Goal: Task Accomplishment & Management: Manage account settings

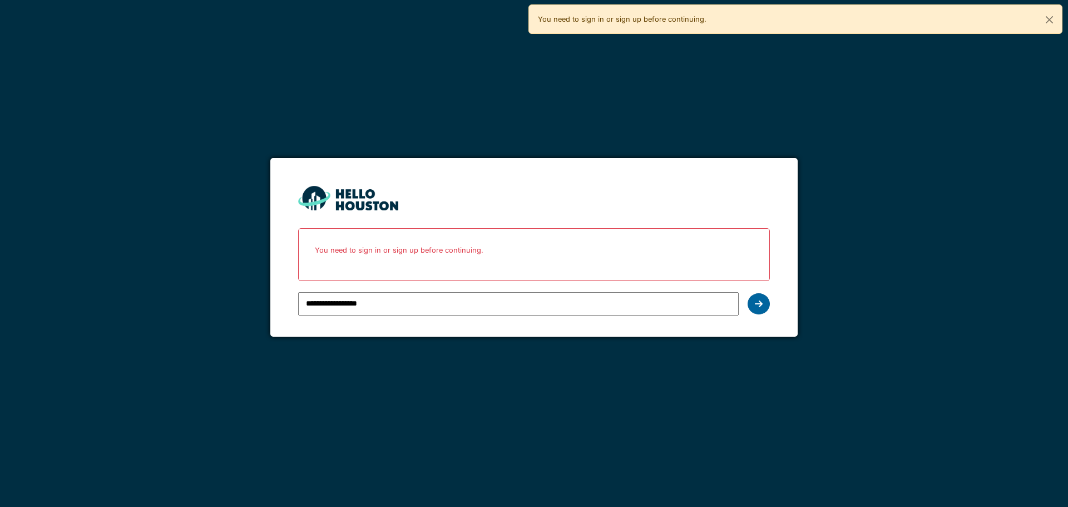
click at [756, 311] on div at bounding box center [758, 303] width 22 height 21
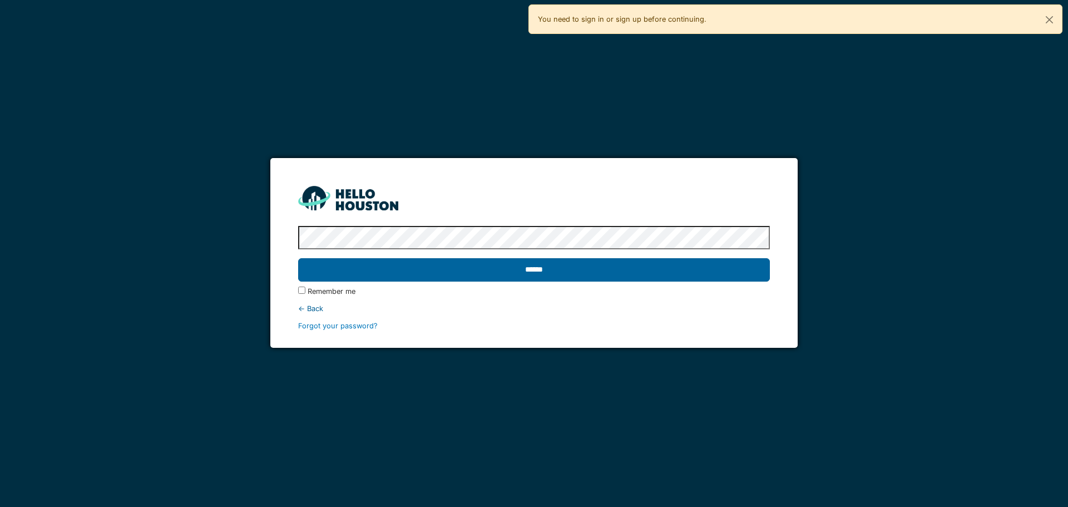
click at [676, 269] on input "******" at bounding box center [533, 269] width 471 height 23
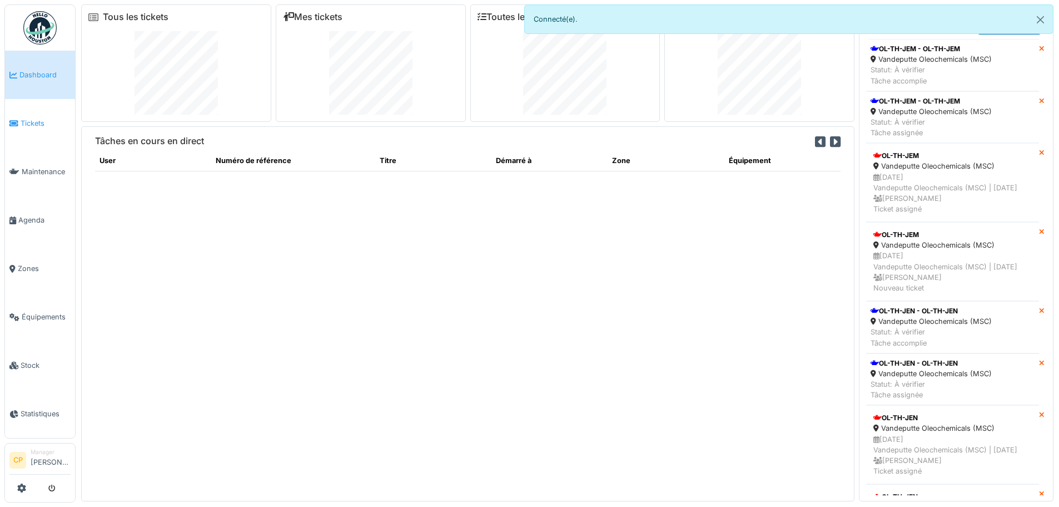
click at [43, 121] on span "Tickets" at bounding box center [46, 123] width 50 height 11
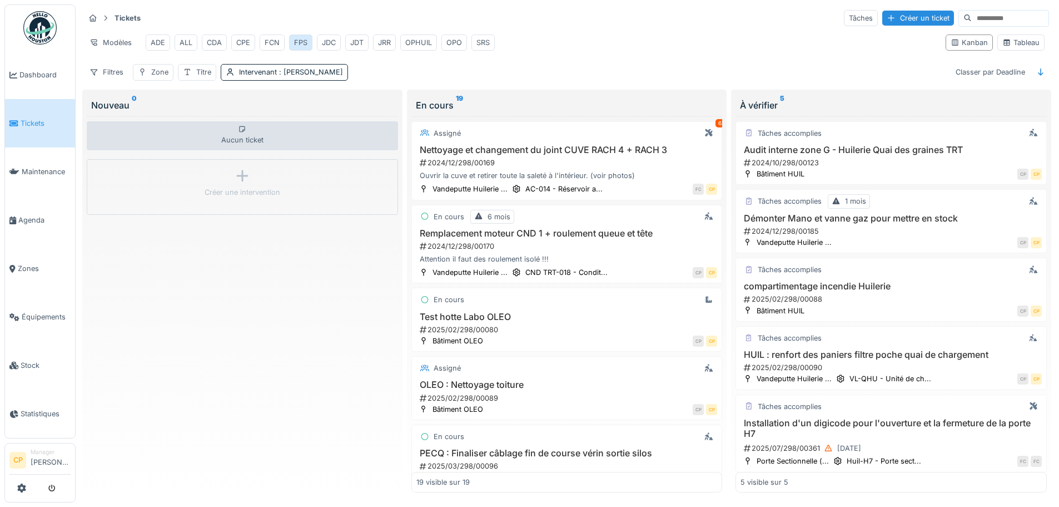
click at [299, 44] on div "FPS" at bounding box center [300, 42] width 13 height 11
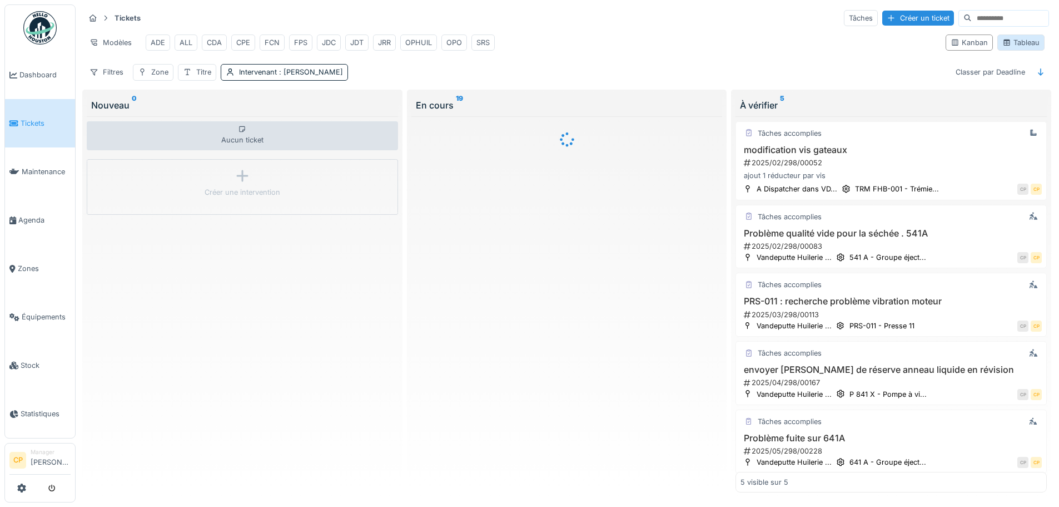
click at [1012, 48] on div "Tableau" at bounding box center [1021, 42] width 37 height 11
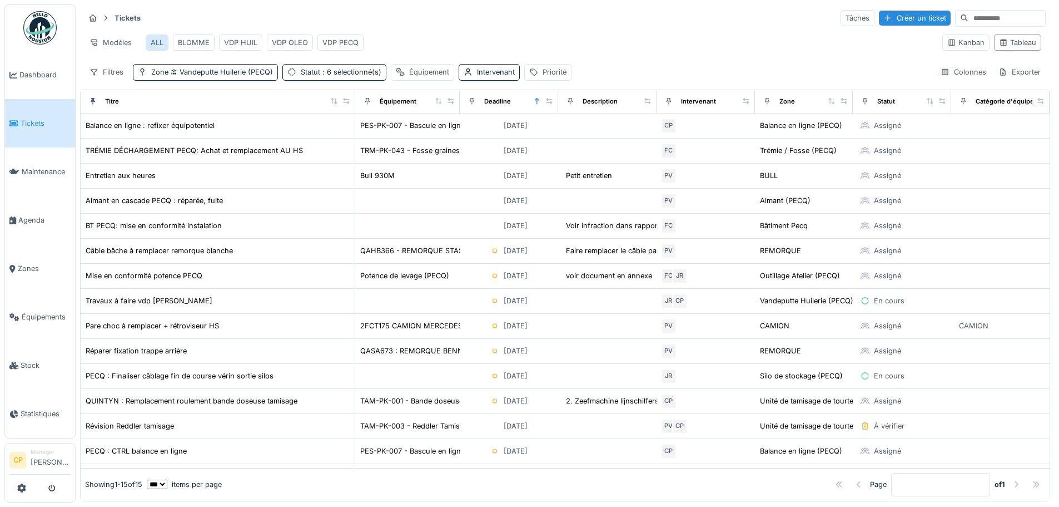
click at [155, 43] on div "ALL" at bounding box center [157, 42] width 13 height 11
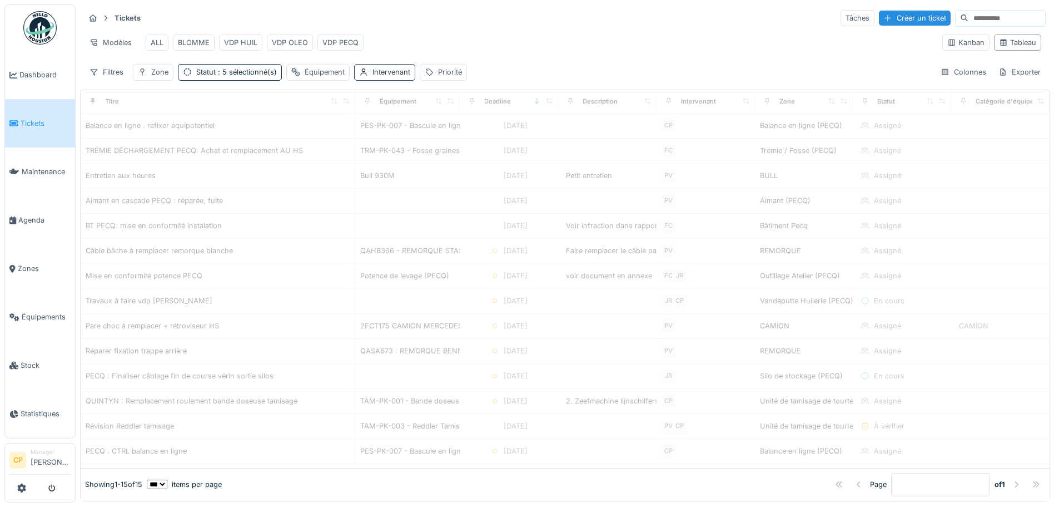
click at [393, 77] on div "Intervenant" at bounding box center [392, 72] width 38 height 11
click at [405, 131] on div "Intervenant" at bounding box center [392, 133] width 59 height 12
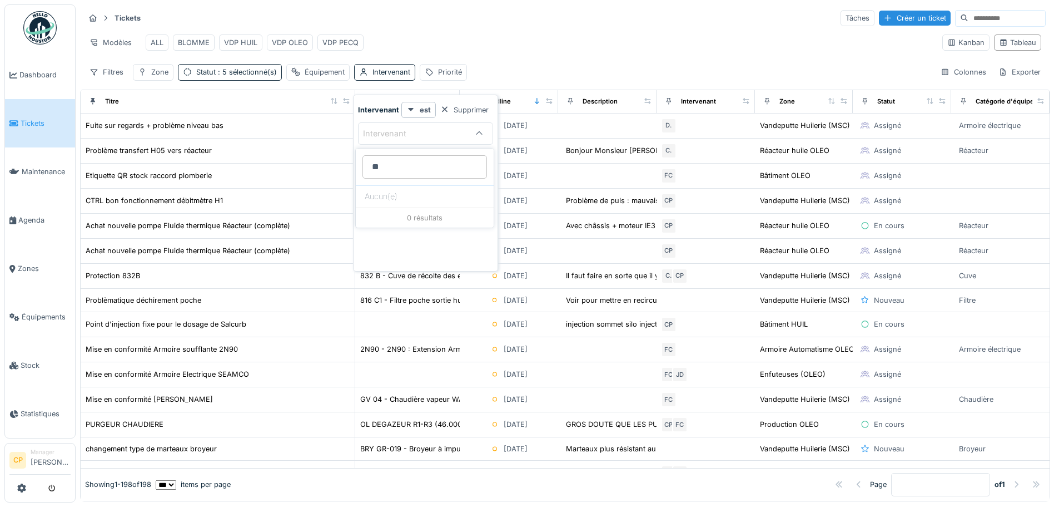
type input "*"
type input "*****"
click at [423, 216] on span "Florian Clément" at bounding box center [398, 218] width 66 height 12
type input "****"
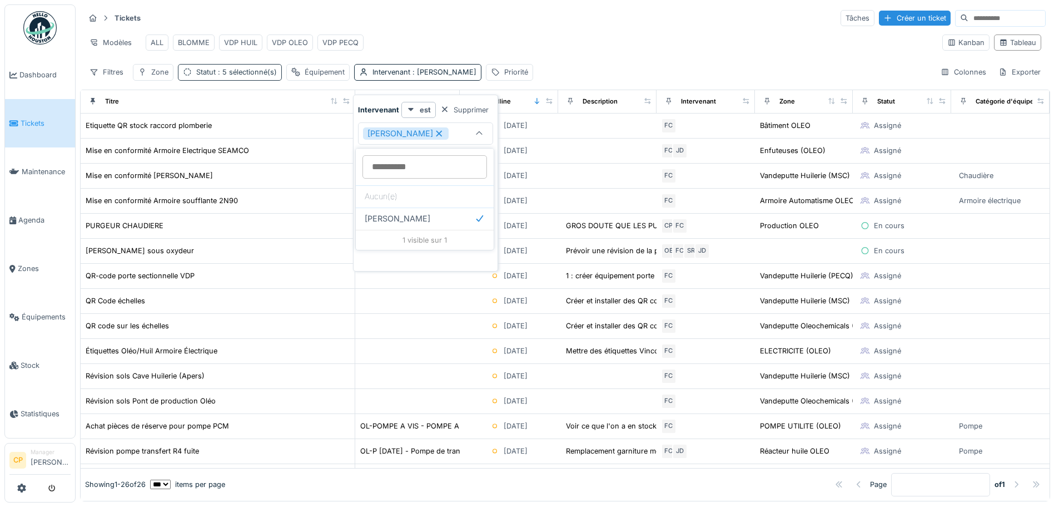
click at [267, 76] on span ": 5 sélectionné(s)" at bounding box center [246, 72] width 61 height 8
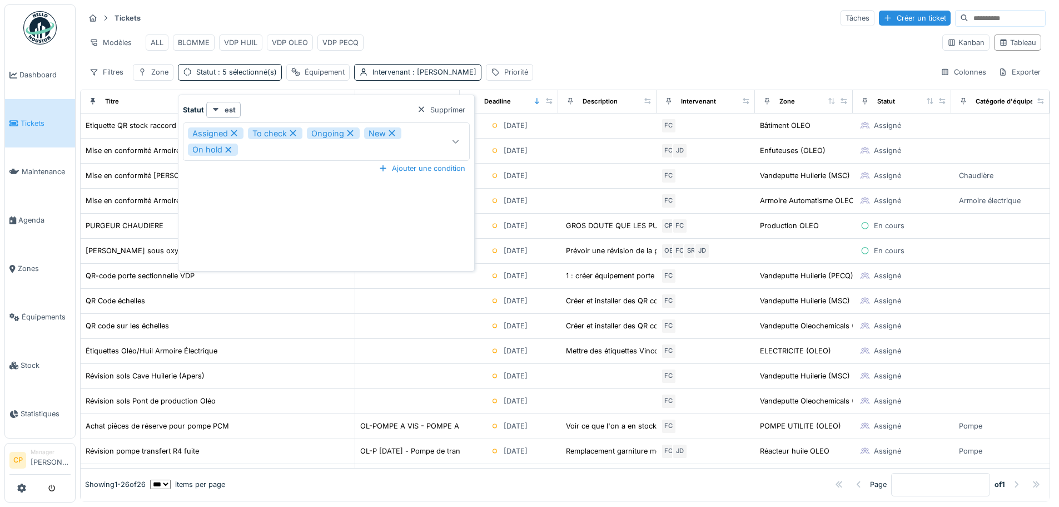
click at [295, 131] on icon at bounding box center [293, 133] width 10 height 8
type input "**********"
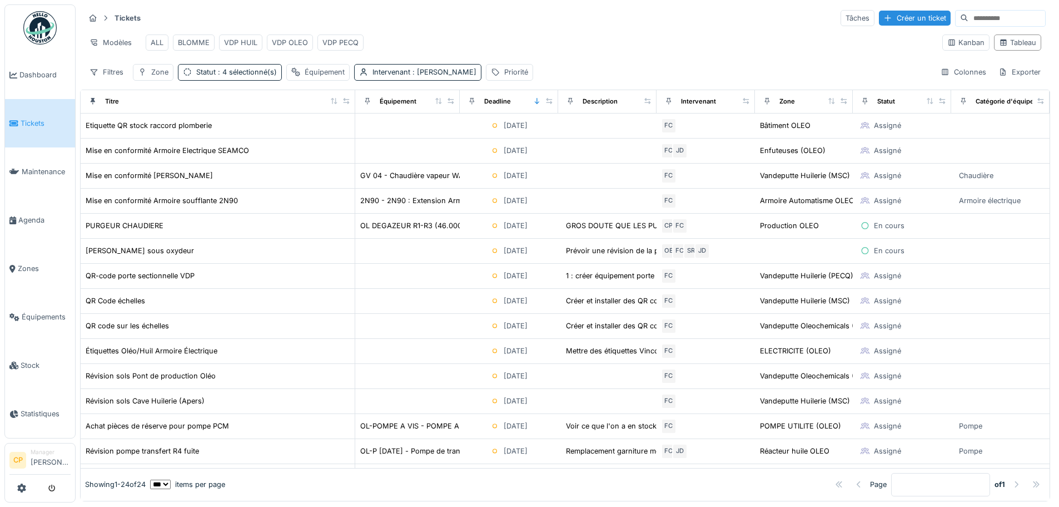
click at [444, 42] on div "Modèles ALL BLOMME VDP HUIL VDP OLEO VDP PECQ" at bounding box center [509, 42] width 849 height 25
click at [161, 42] on div "ALL" at bounding box center [157, 42] width 13 height 11
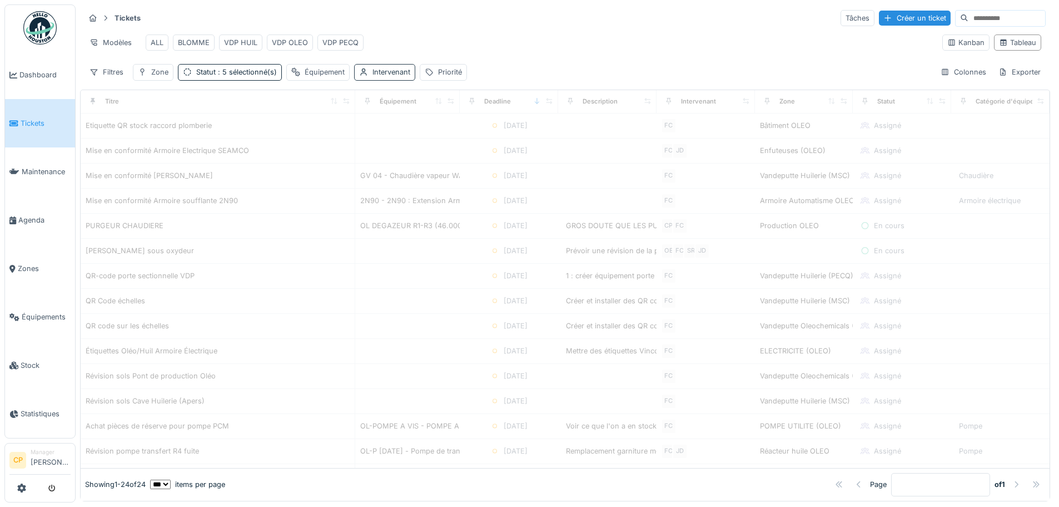
click at [388, 77] on div "Intervenant" at bounding box center [392, 72] width 38 height 11
click at [415, 136] on div "Intervenant" at bounding box center [392, 133] width 59 height 12
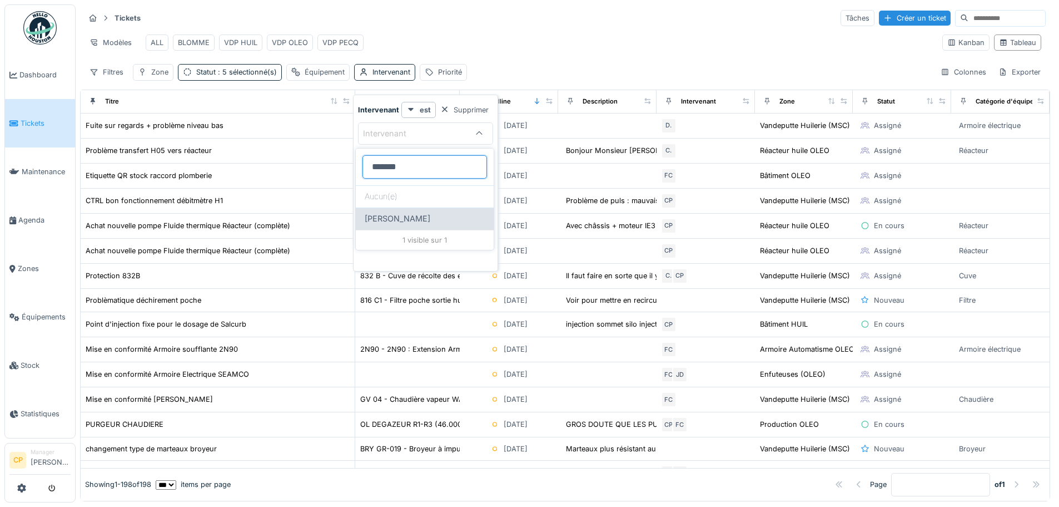
type input "*******"
click at [409, 214] on span "Florian Clément" at bounding box center [398, 218] width 66 height 12
type input "****"
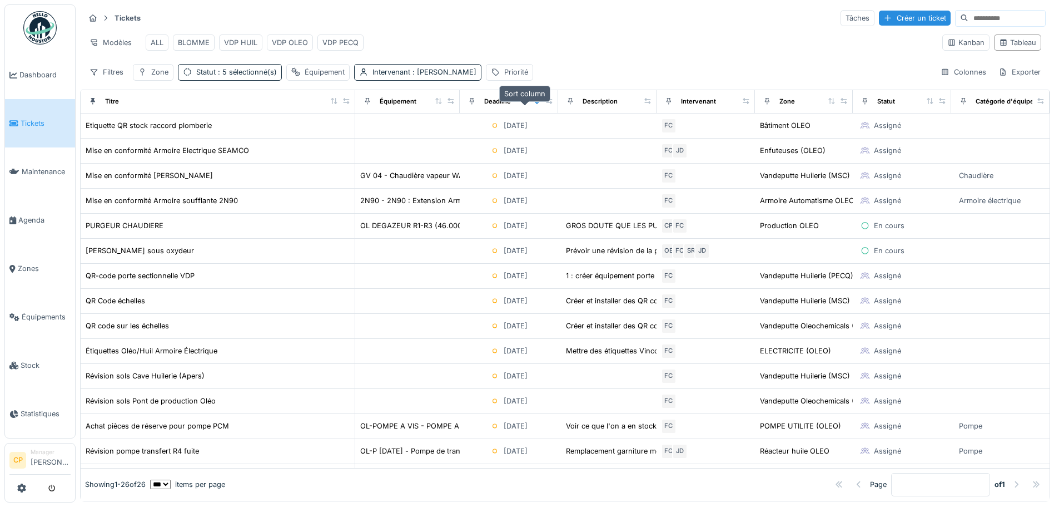
click at [533, 104] on icon at bounding box center [537, 101] width 8 height 6
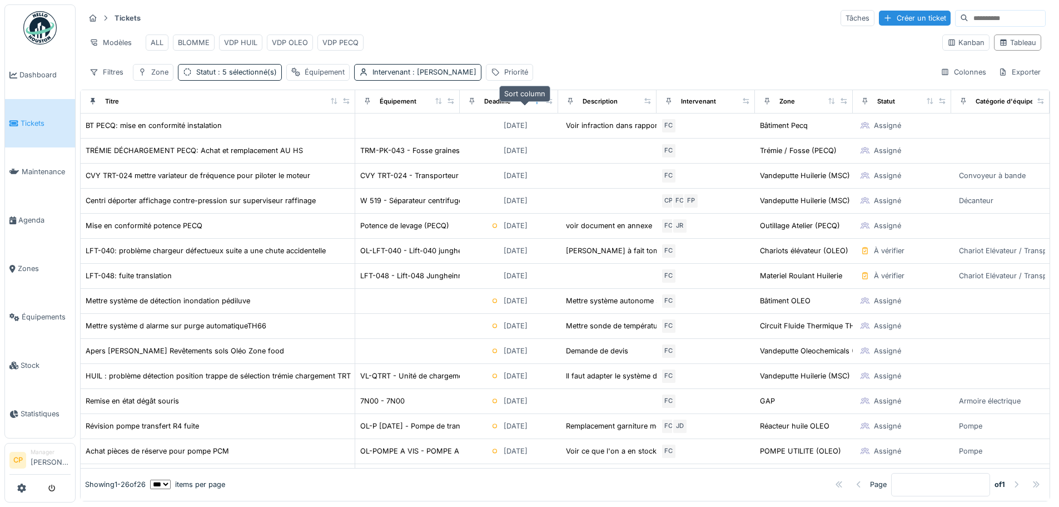
click at [533, 104] on icon at bounding box center [537, 101] width 8 height 6
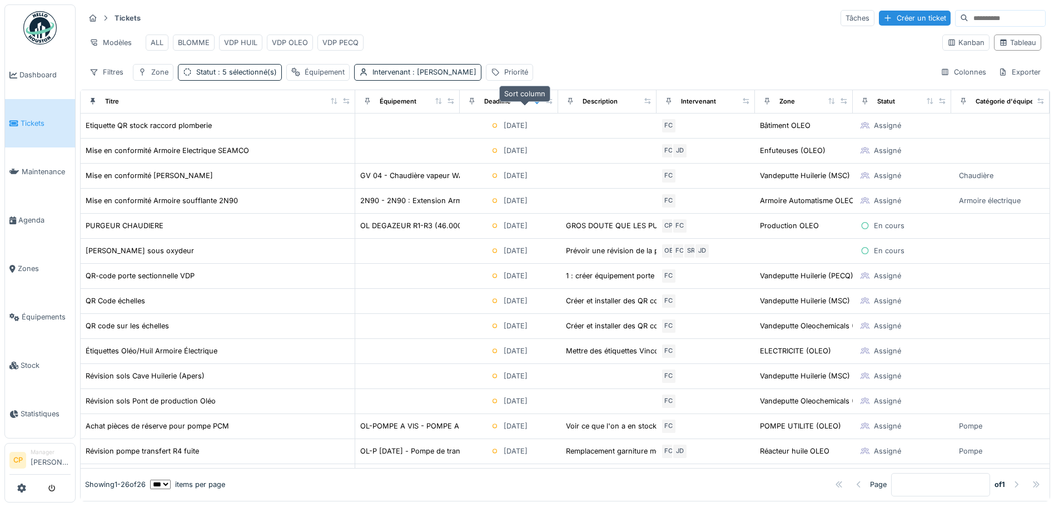
click at [533, 104] on icon at bounding box center [537, 101] width 8 height 6
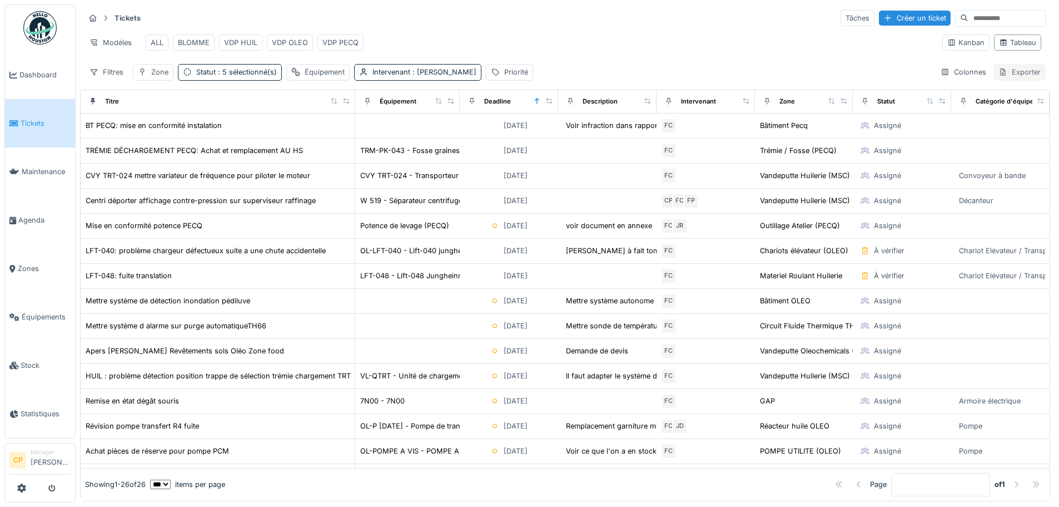
click at [1010, 78] on div "Exporter" at bounding box center [1020, 72] width 52 height 16
click at [1031, 103] on div "Export Excel" at bounding box center [1011, 105] width 62 height 17
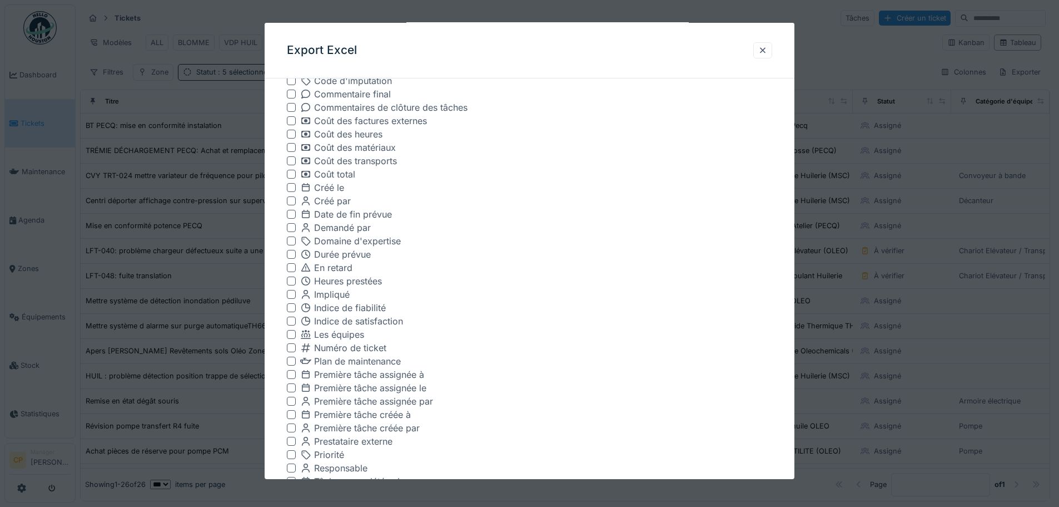
scroll to position [222, 0]
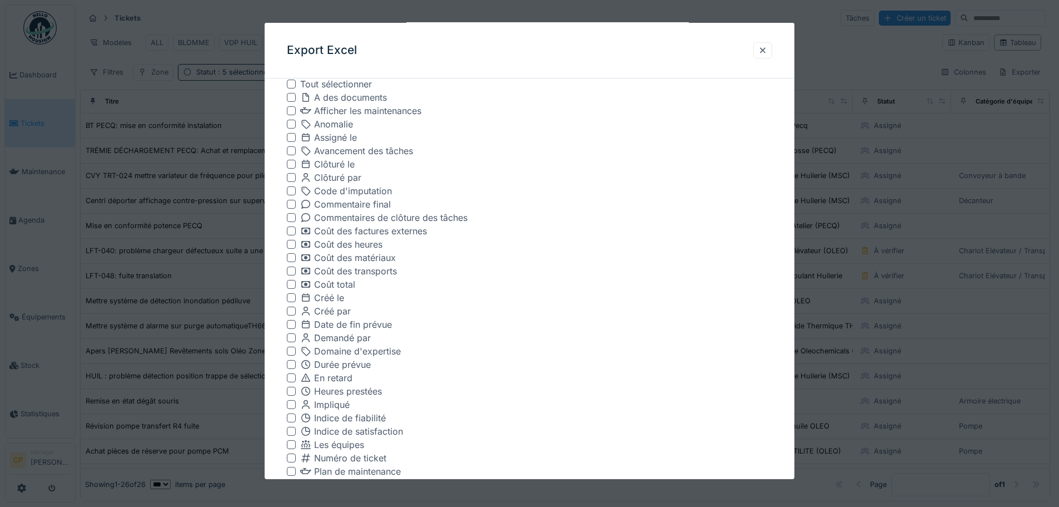
click at [295, 325] on div at bounding box center [291, 324] width 9 height 9
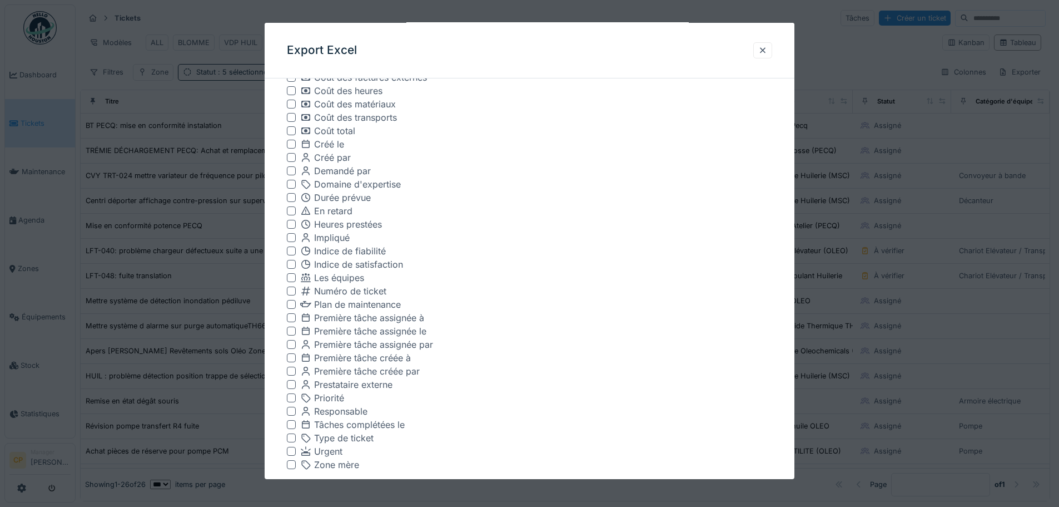
scroll to position [445, 0]
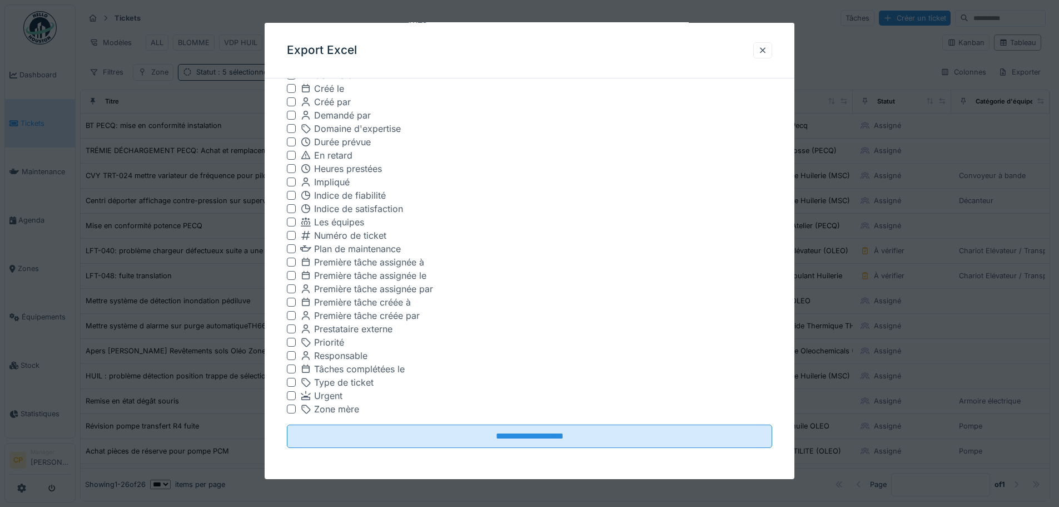
click at [289, 408] on div at bounding box center [291, 408] width 9 height 9
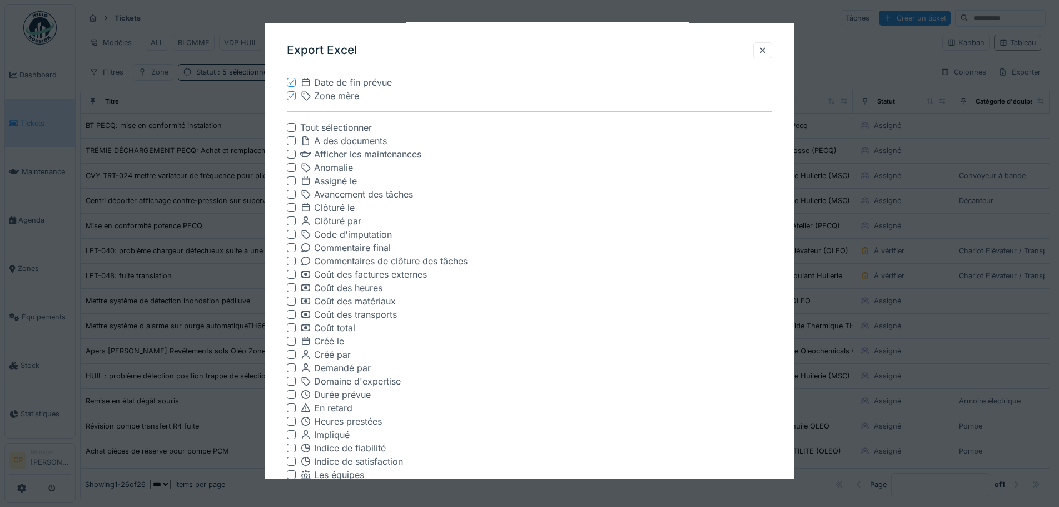
scroll to position [222, 0]
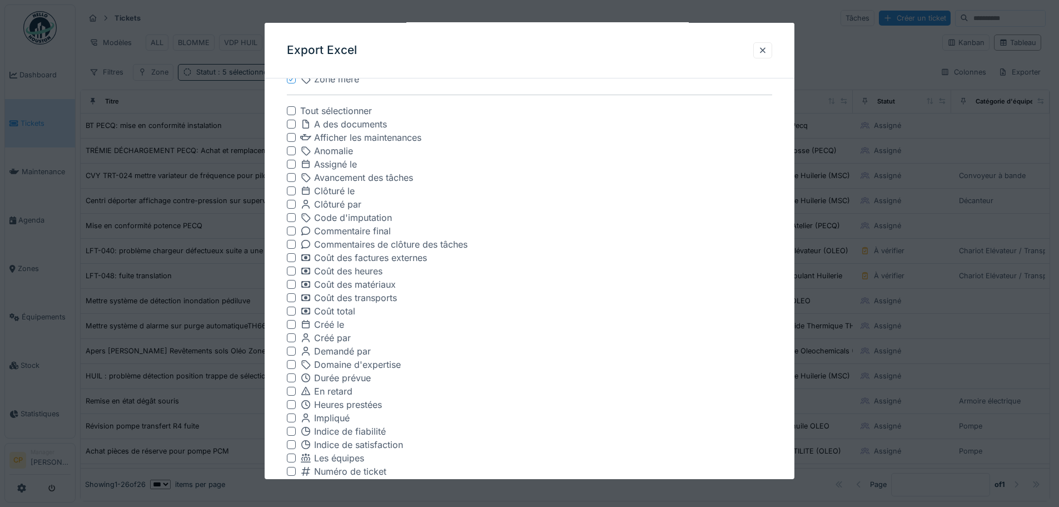
click at [291, 326] on div at bounding box center [291, 324] width 9 height 9
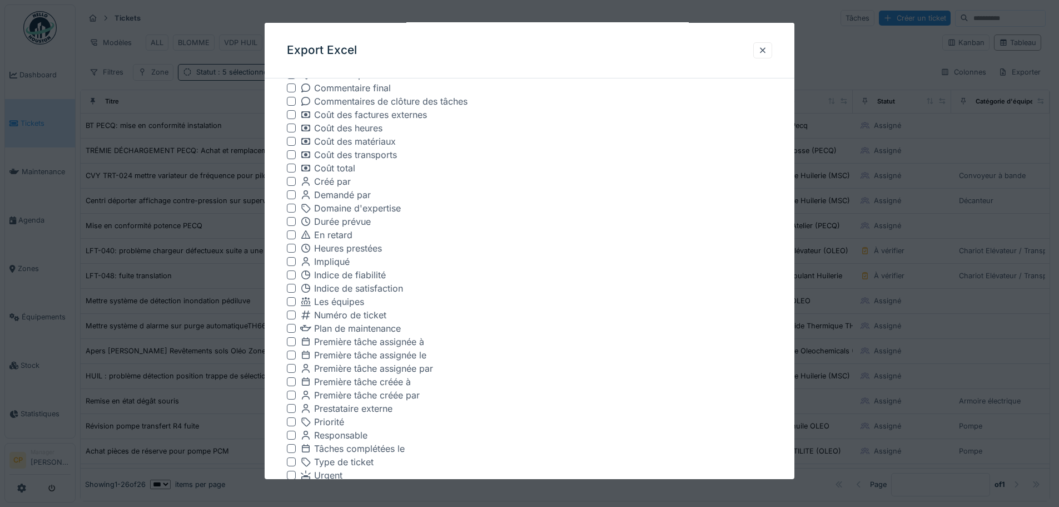
scroll to position [445, 0]
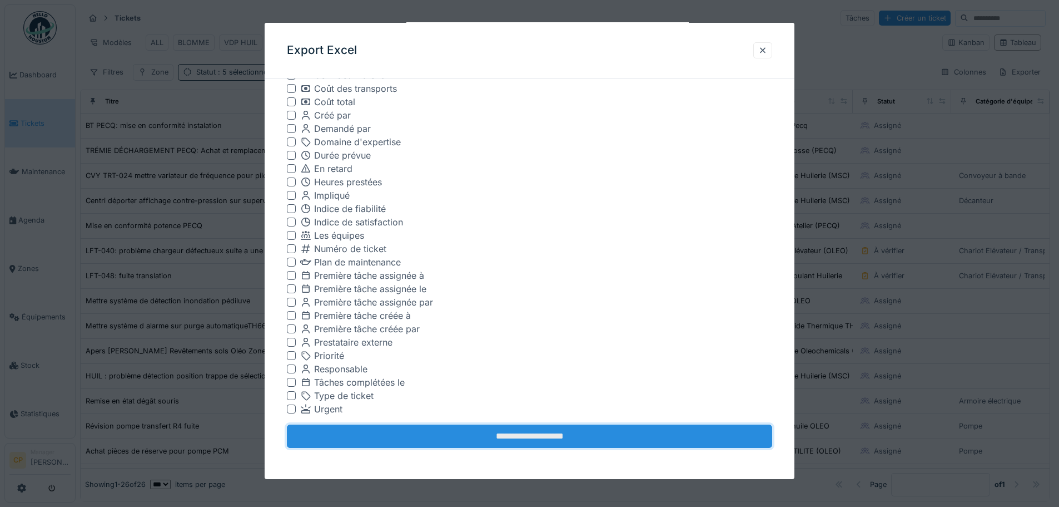
click at [571, 438] on input "**********" at bounding box center [530, 435] width 486 height 23
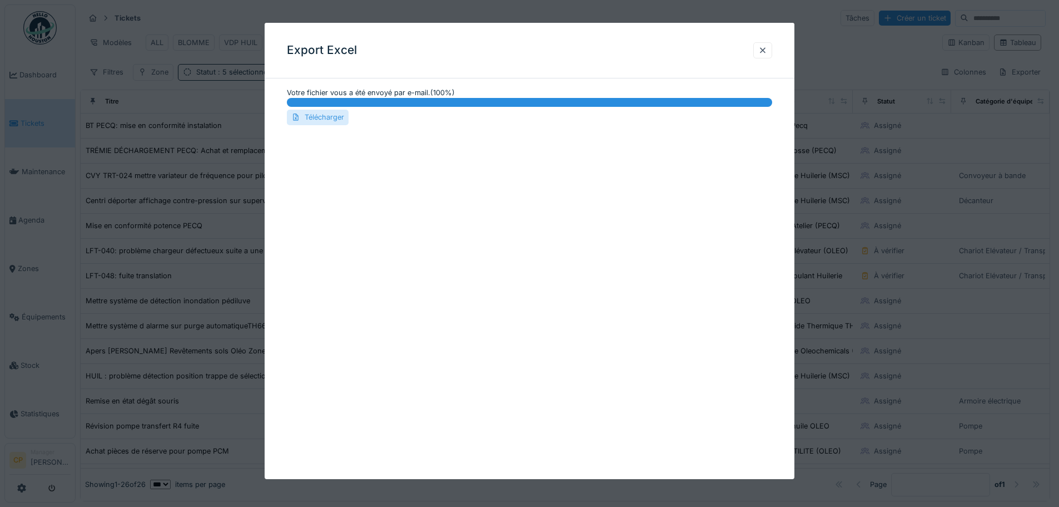
click at [339, 120] on div "Télécharger" at bounding box center [318, 117] width 62 height 15
click at [765, 50] on div at bounding box center [763, 50] width 9 height 11
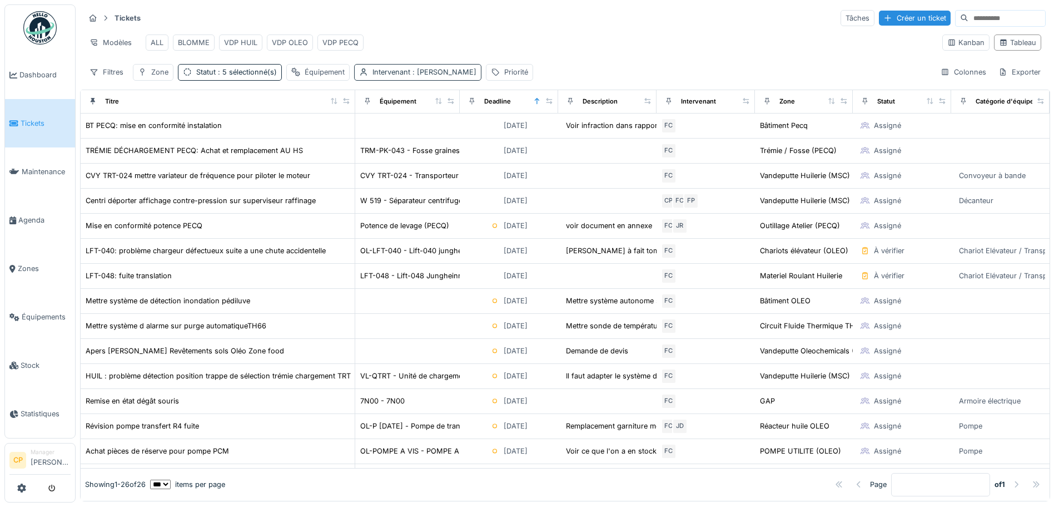
click at [391, 76] on div "Intervenant : Florian Clément" at bounding box center [425, 72] width 104 height 11
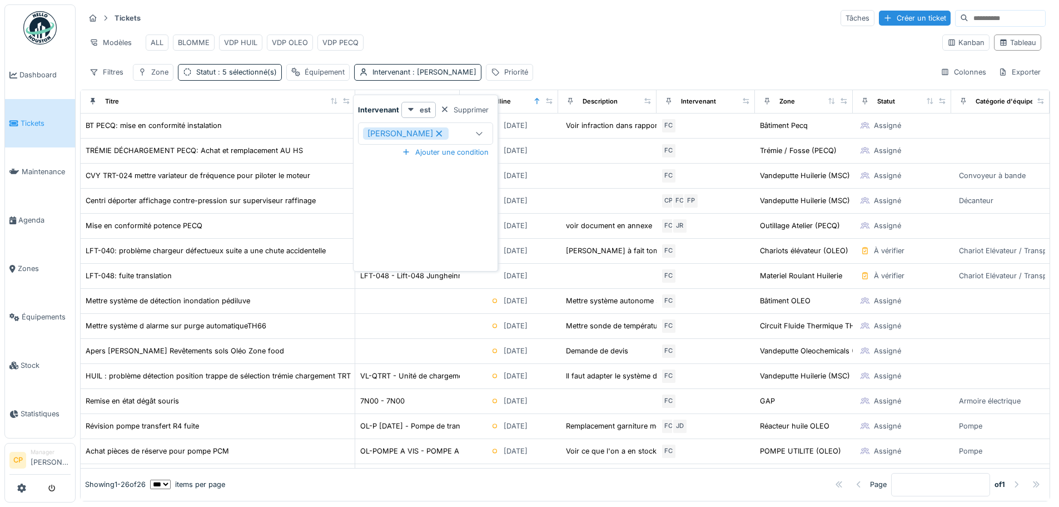
click at [437, 132] on icon at bounding box center [440, 133] width 6 height 6
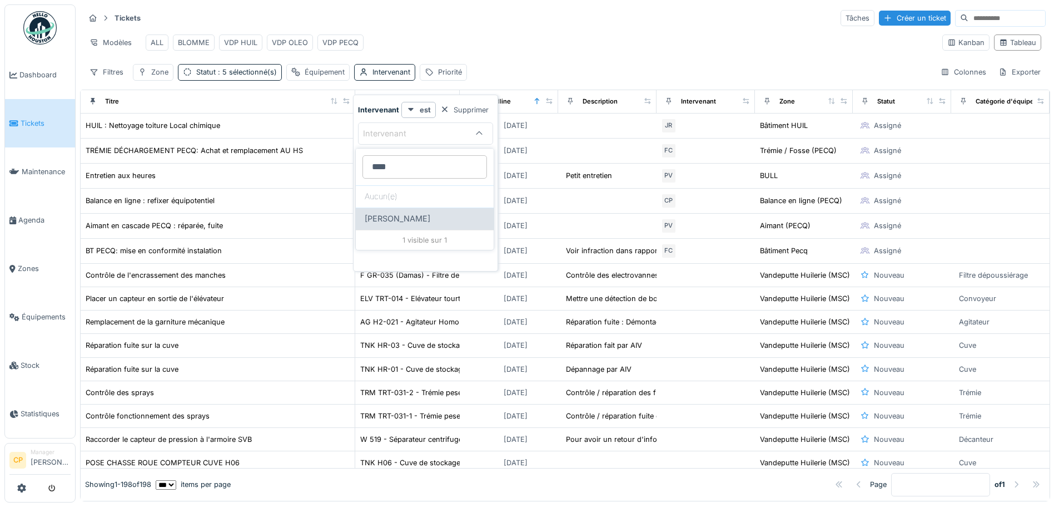
type input "****"
click at [411, 215] on span "Fredéric Pladys" at bounding box center [398, 218] width 66 height 12
type input "****"
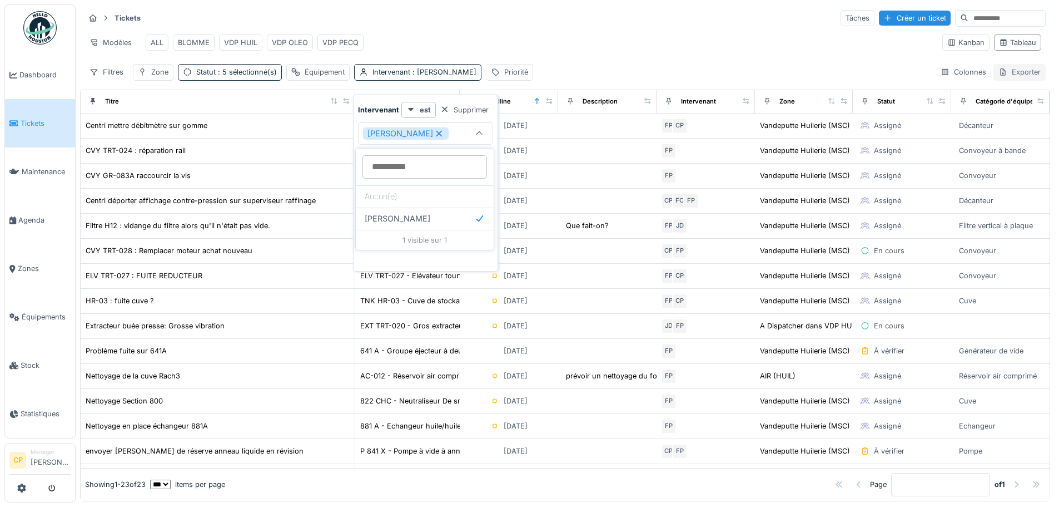
click at [1002, 80] on div "Exporter" at bounding box center [1020, 72] width 52 height 16
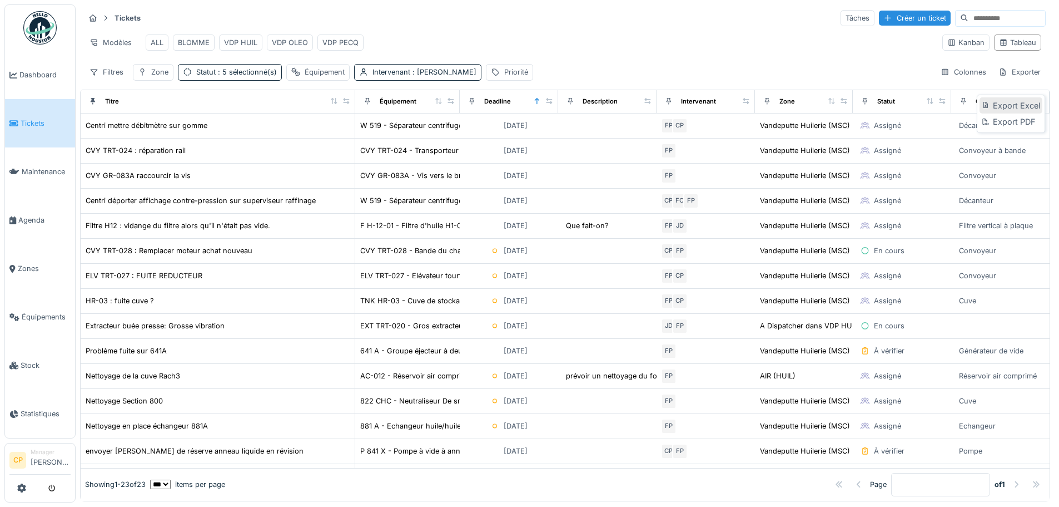
click at [1011, 98] on div "Export Excel" at bounding box center [1011, 105] width 62 height 17
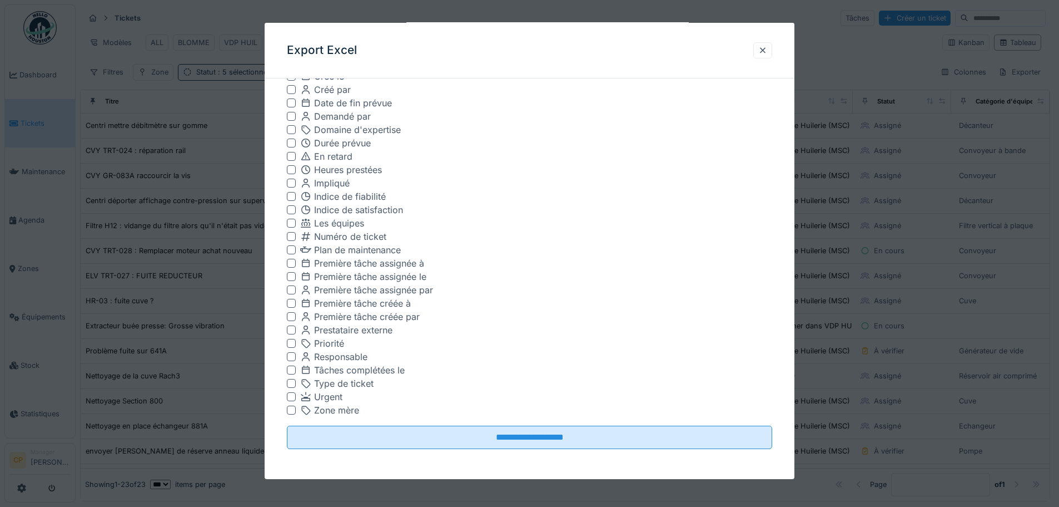
scroll to position [445, 0]
click at [291, 410] on div at bounding box center [291, 408] width 9 height 9
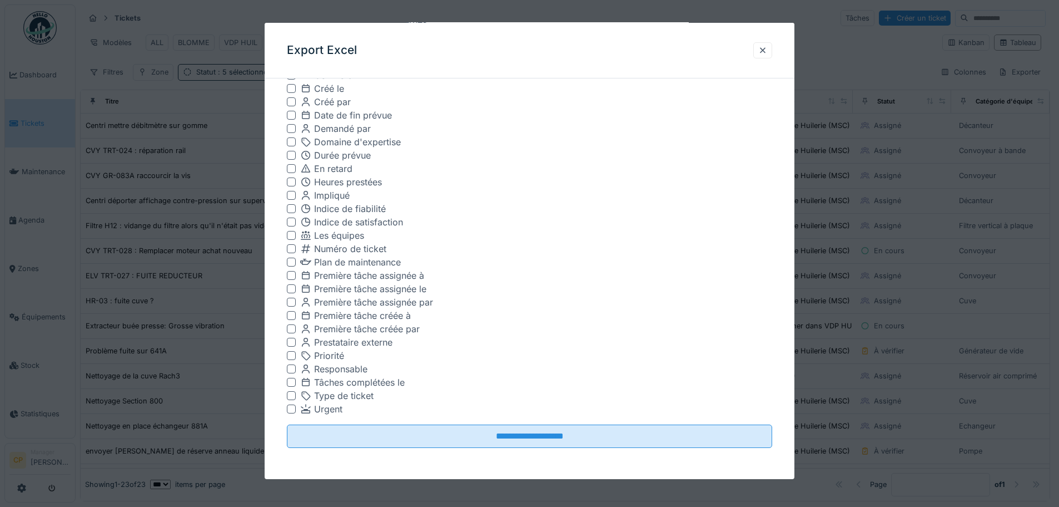
click at [288, 91] on div at bounding box center [291, 88] width 9 height 9
click at [293, 118] on div at bounding box center [291, 115] width 9 height 9
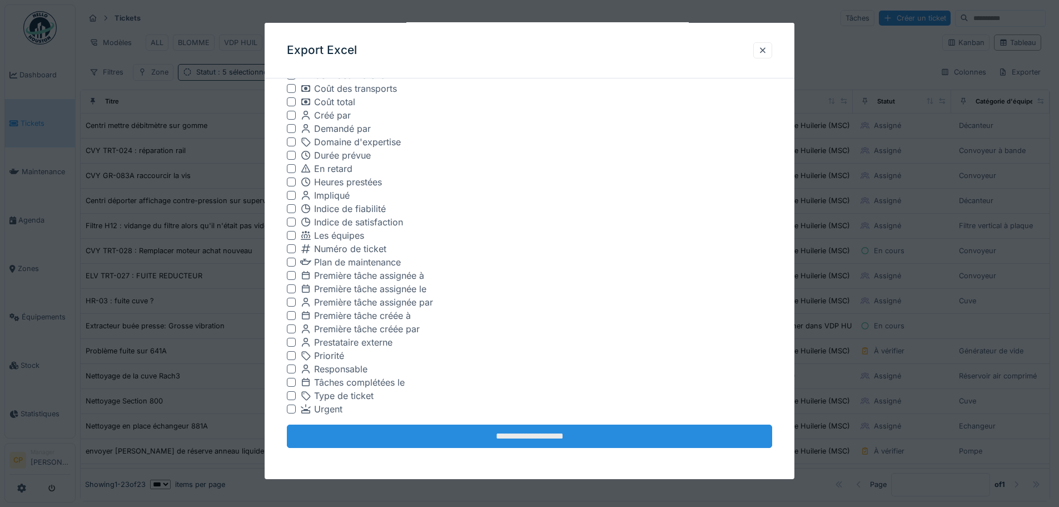
click at [523, 428] on input "**********" at bounding box center [530, 435] width 486 height 23
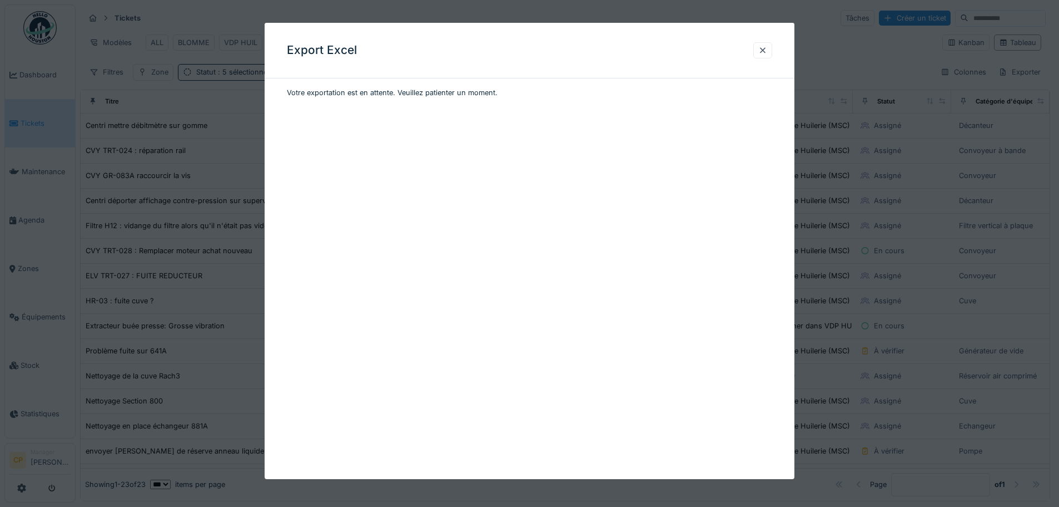
scroll to position [0, 0]
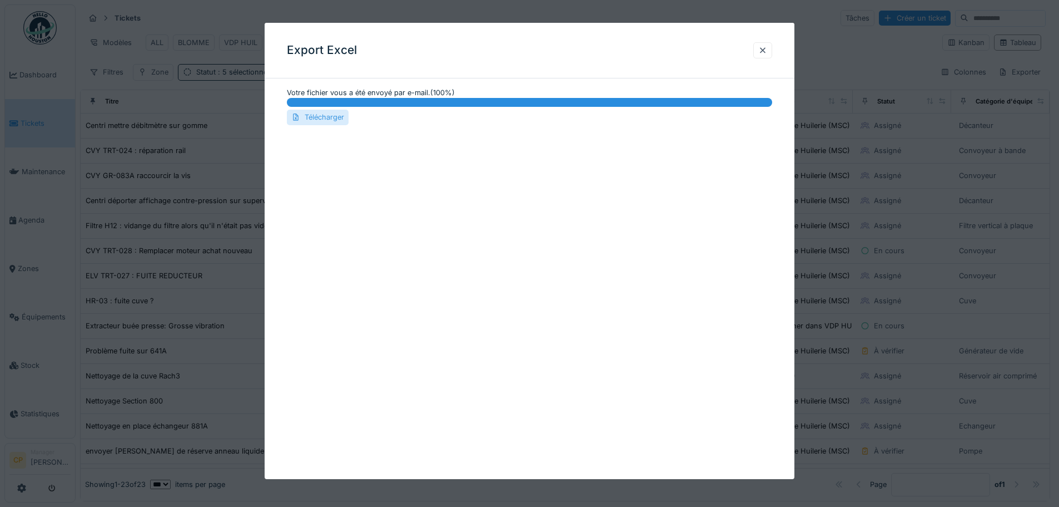
click at [311, 121] on div "Télécharger" at bounding box center [318, 117] width 62 height 15
click at [767, 48] on div at bounding box center [763, 50] width 9 height 11
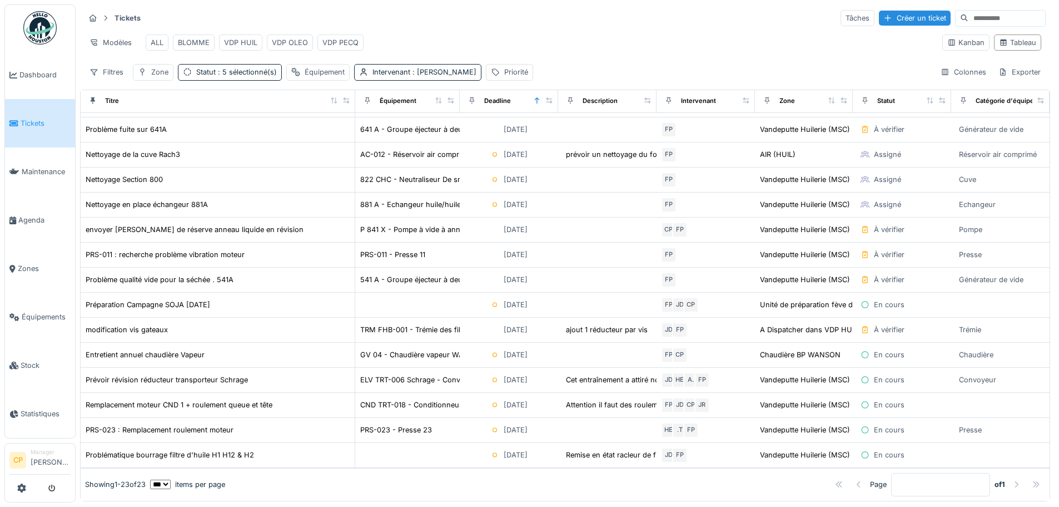
scroll to position [246, 0]
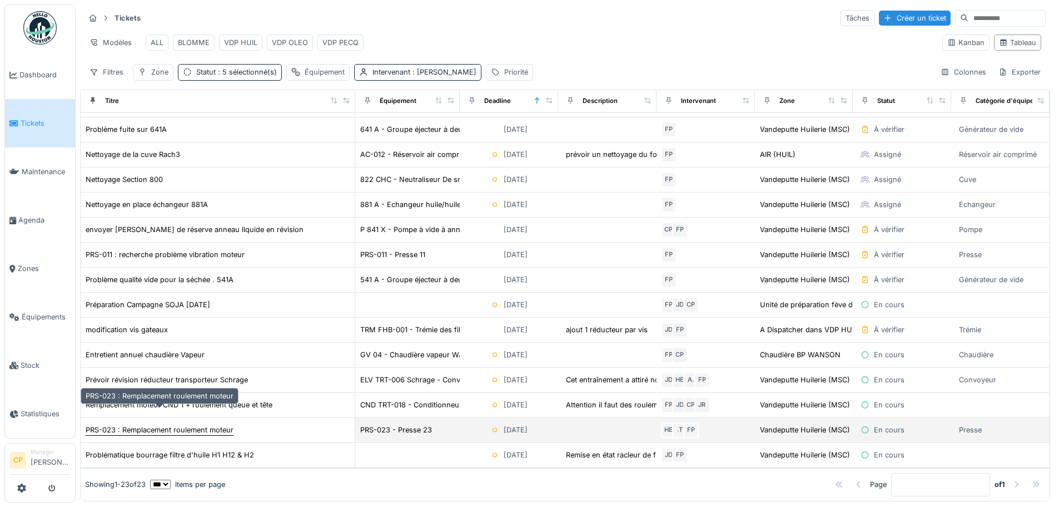
click at [226, 424] on div "PRS-023 : Remplacement roulement moteur" at bounding box center [160, 429] width 148 height 11
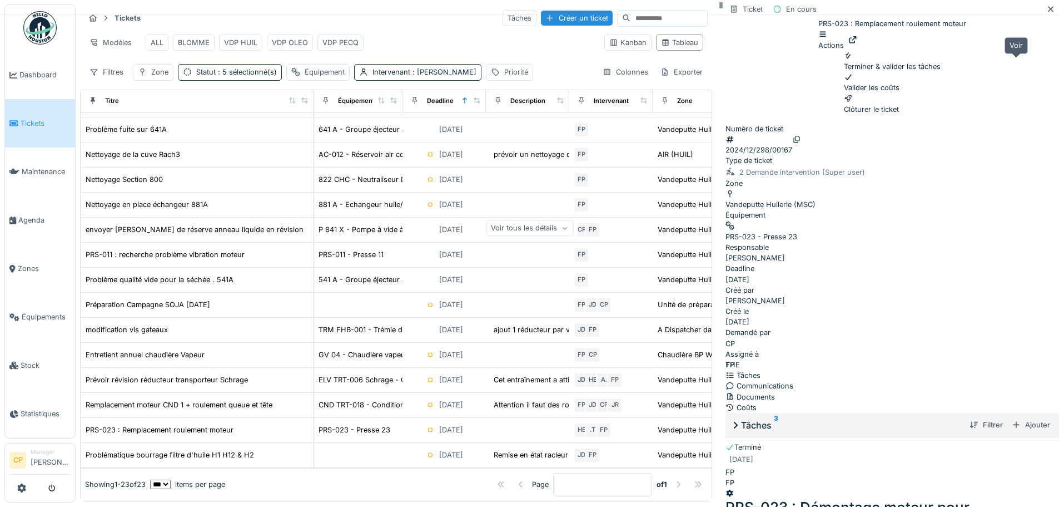
click at [858, 45] on div at bounding box center [853, 39] width 9 height 11
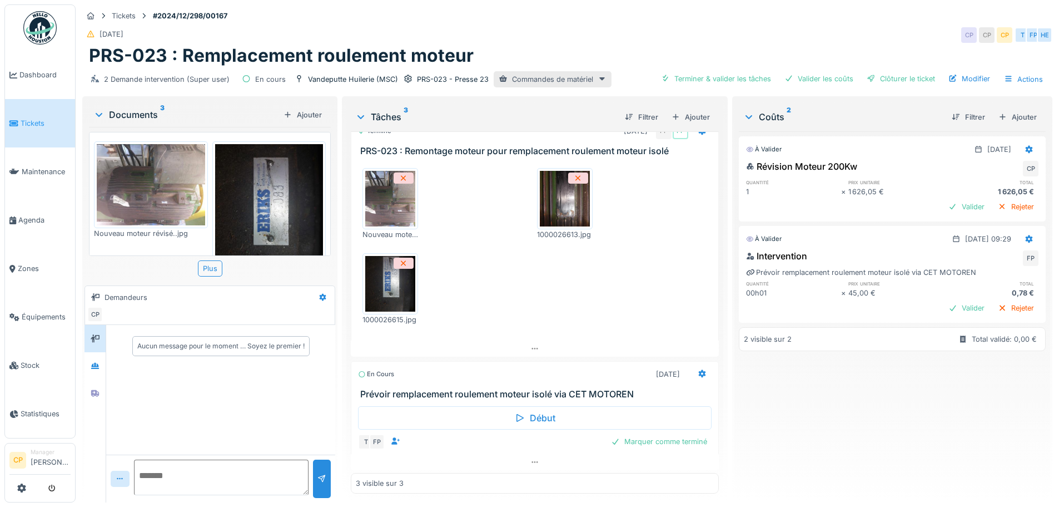
scroll to position [90, 0]
click at [677, 440] on div "Marquer comme terminé" at bounding box center [659, 439] width 105 height 15
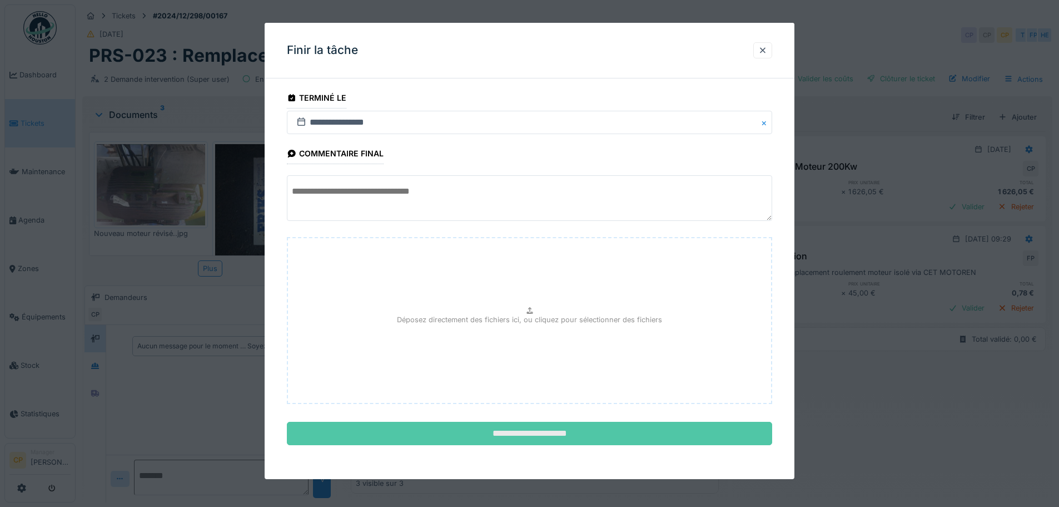
click at [575, 434] on input "**********" at bounding box center [530, 433] width 486 height 23
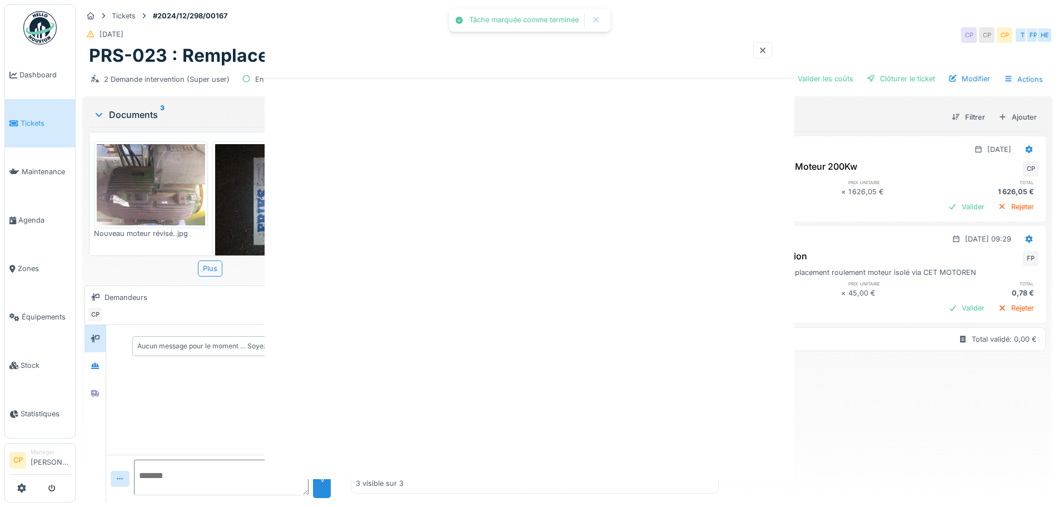
scroll to position [60, 0]
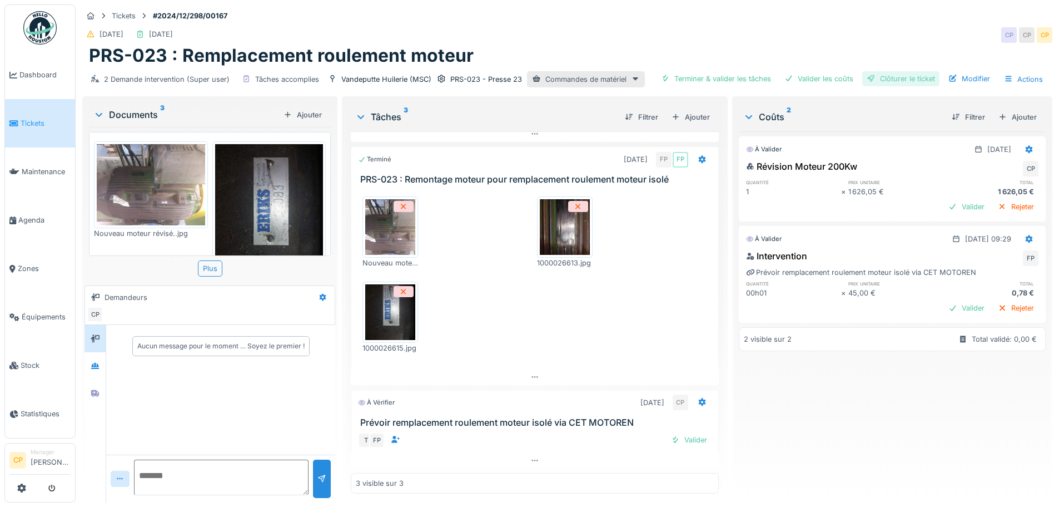
click at [928, 77] on div "Clôturer le ticket" at bounding box center [901, 78] width 77 height 15
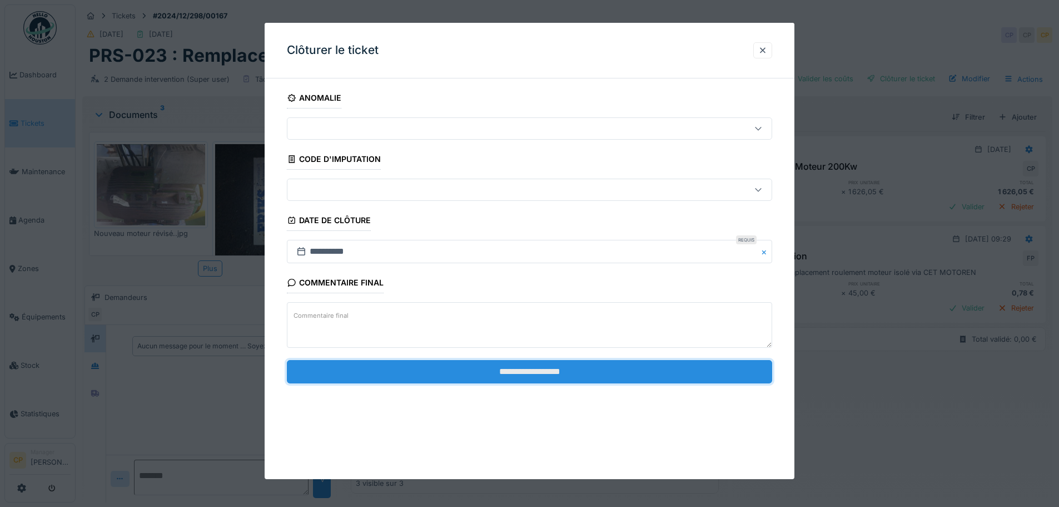
click at [546, 363] on input "**********" at bounding box center [530, 371] width 486 height 23
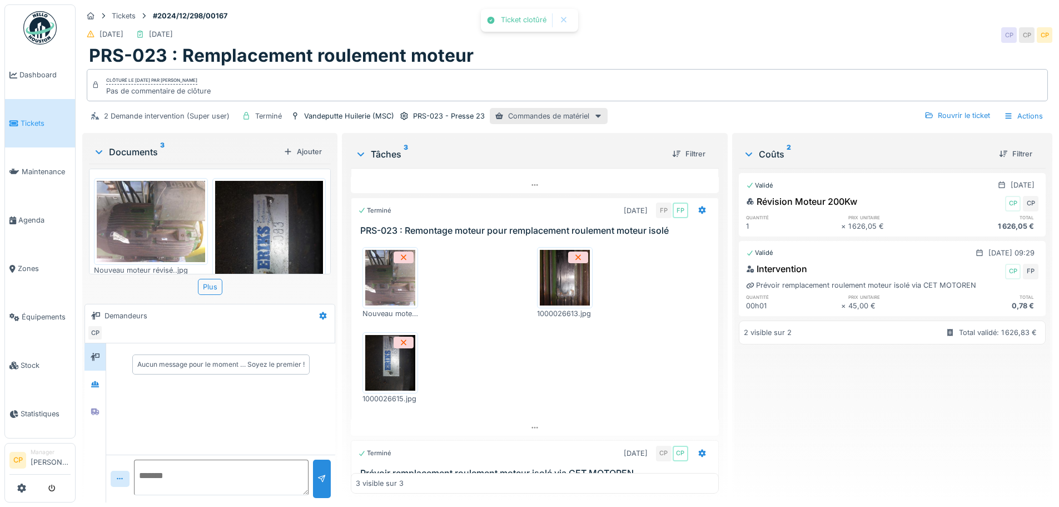
scroll to position [81, 0]
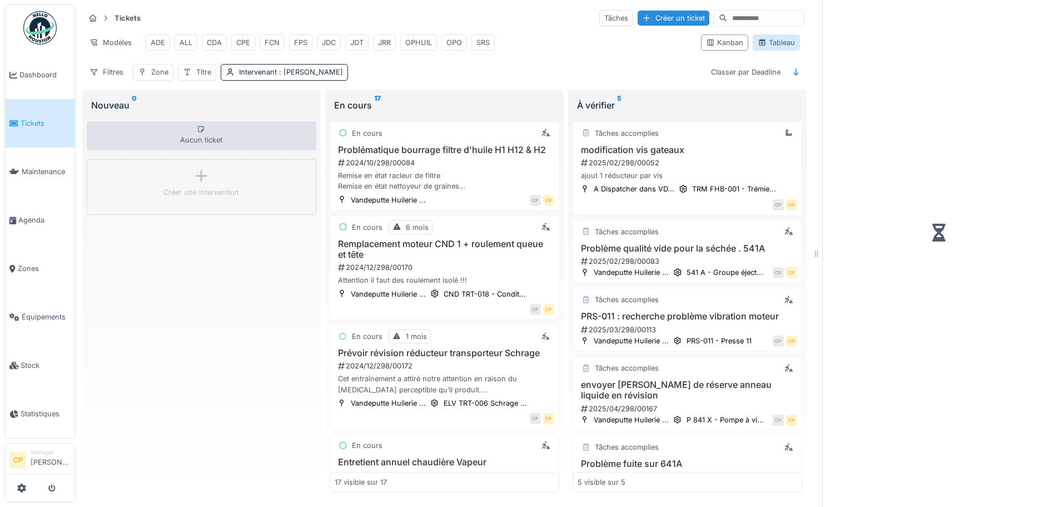
click at [765, 46] on div "Tableau" at bounding box center [776, 42] width 37 height 11
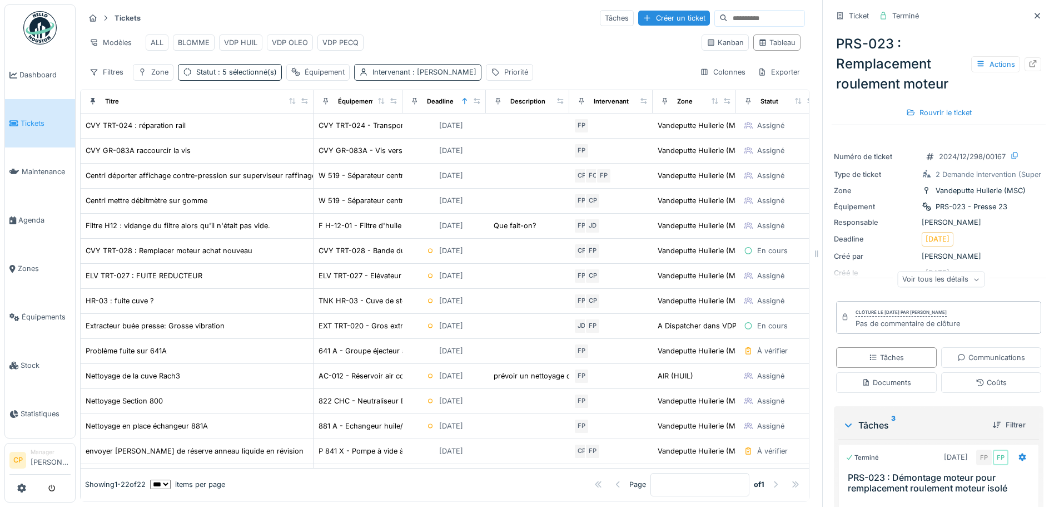
click at [422, 76] on span ": Fredéric Pladys" at bounding box center [443, 72] width 66 height 8
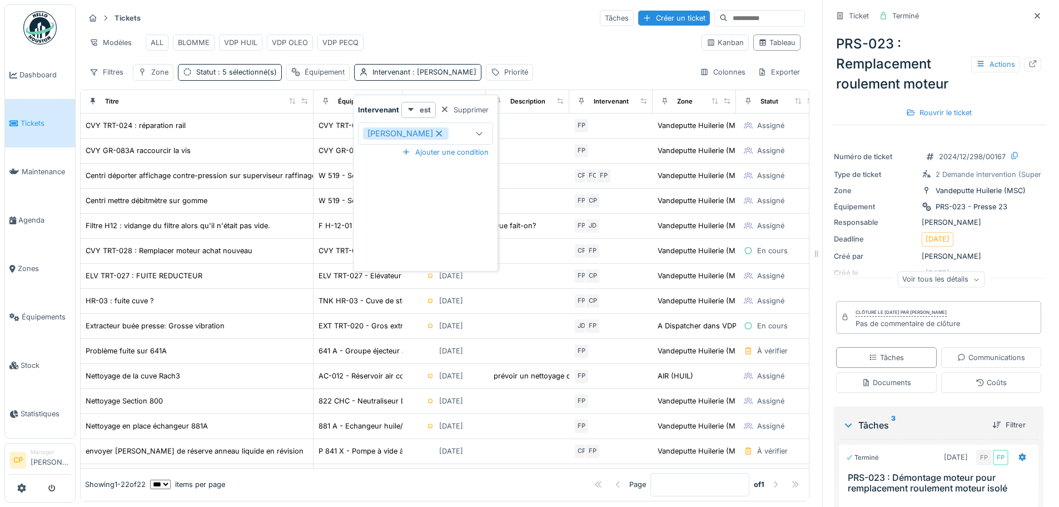
click at [523, 48] on div "Modèles ALL BLOMME VDP HUIL VDP OLEO VDP PECQ" at bounding box center [389, 42] width 608 height 25
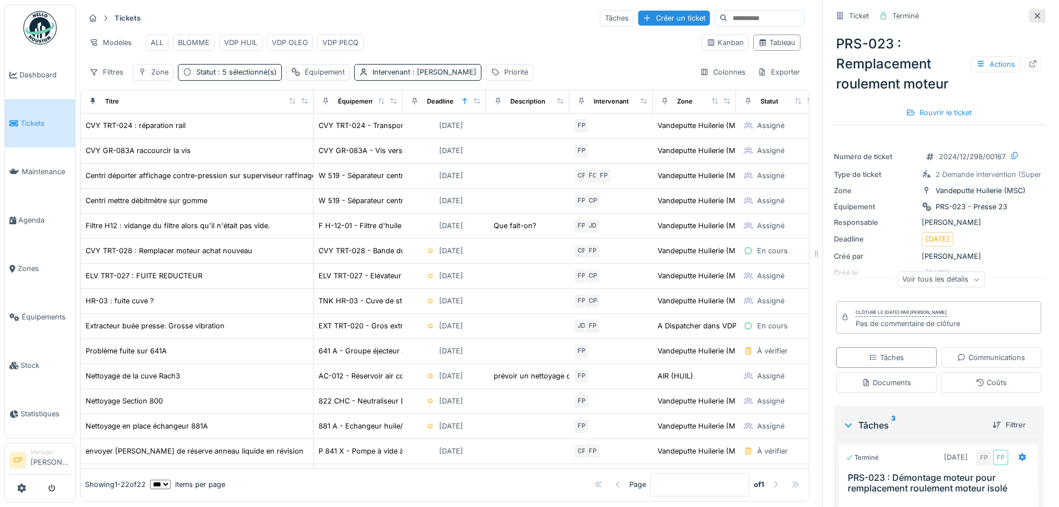
click at [1035, 13] on icon at bounding box center [1038, 16] width 6 height 6
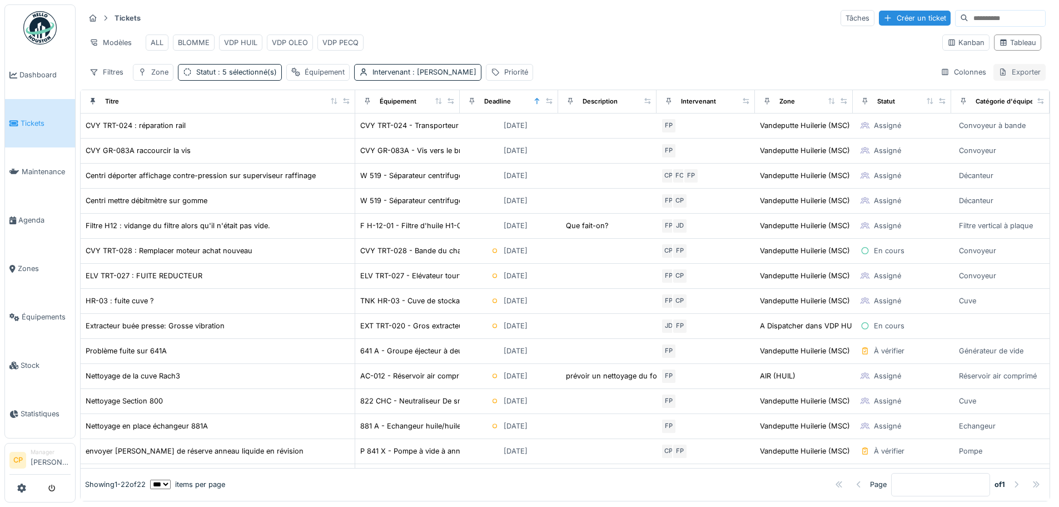
click at [998, 80] on div "Exporter" at bounding box center [1020, 72] width 52 height 16
click at [1018, 105] on div "Export Excel" at bounding box center [1011, 105] width 62 height 17
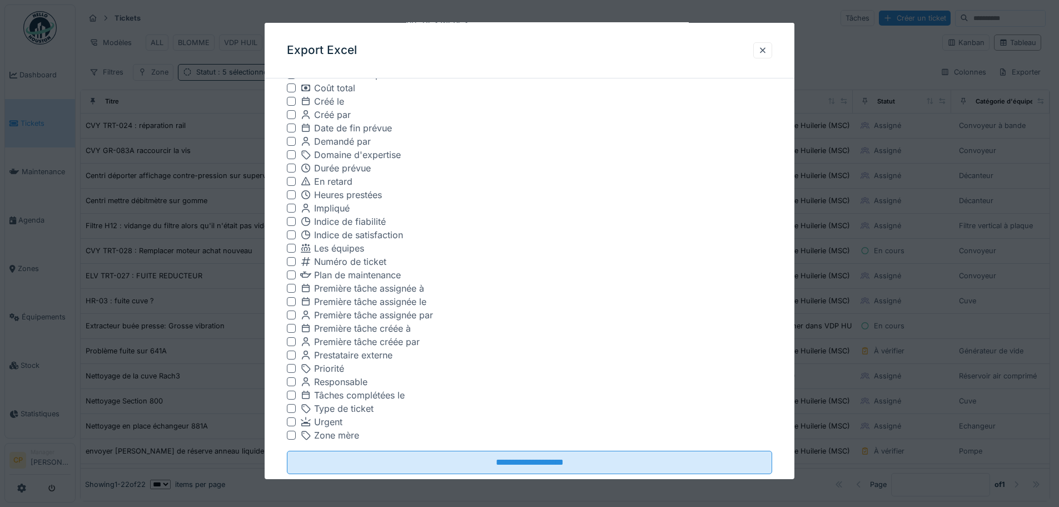
scroll to position [445, 0]
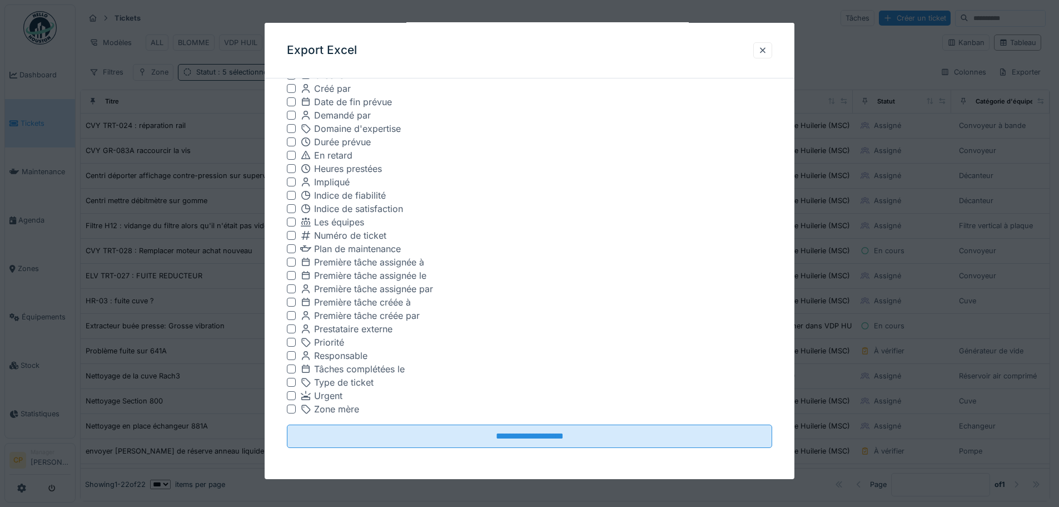
click at [288, 408] on div at bounding box center [291, 408] width 9 height 9
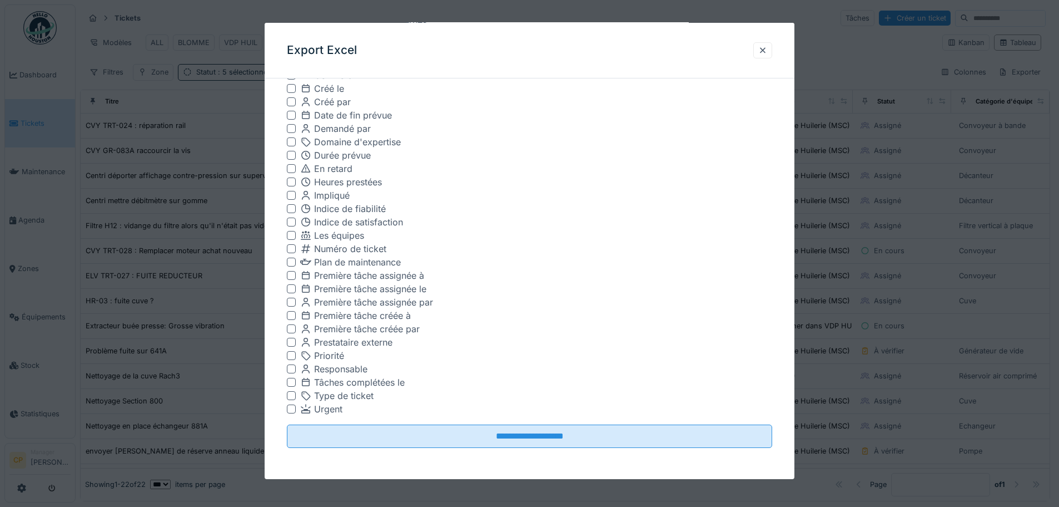
click at [293, 111] on div at bounding box center [291, 115] width 9 height 9
click at [289, 103] on div at bounding box center [291, 101] width 9 height 9
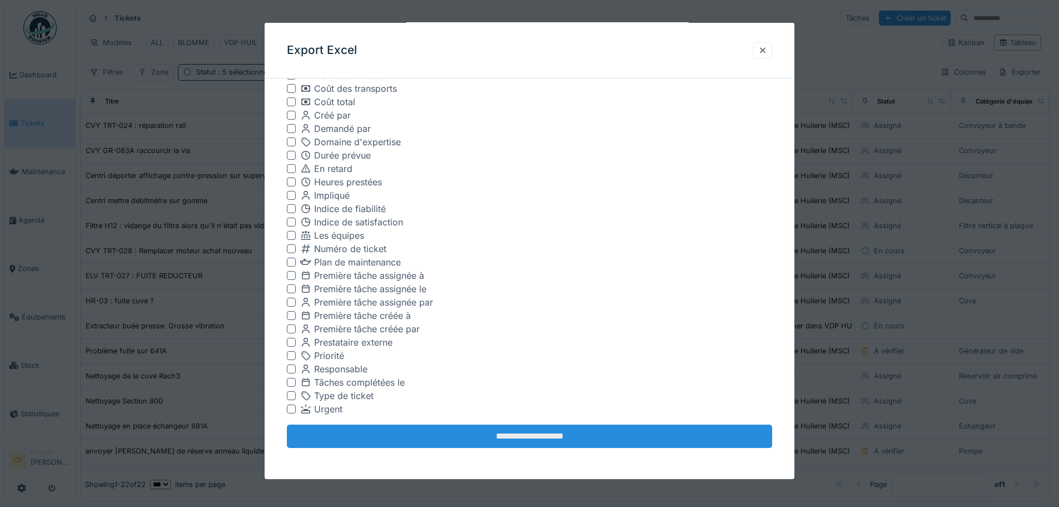
click at [558, 434] on input "**********" at bounding box center [530, 435] width 486 height 23
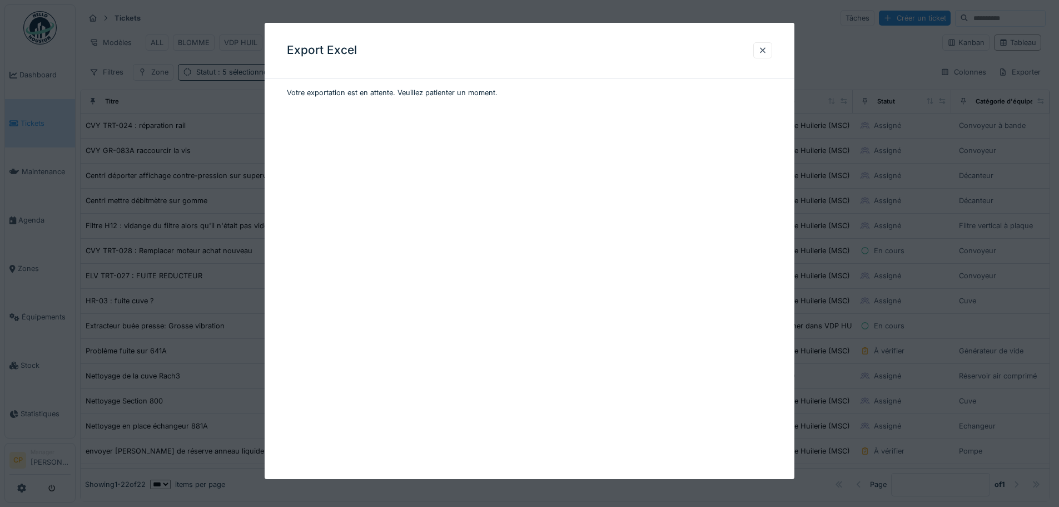
scroll to position [0, 0]
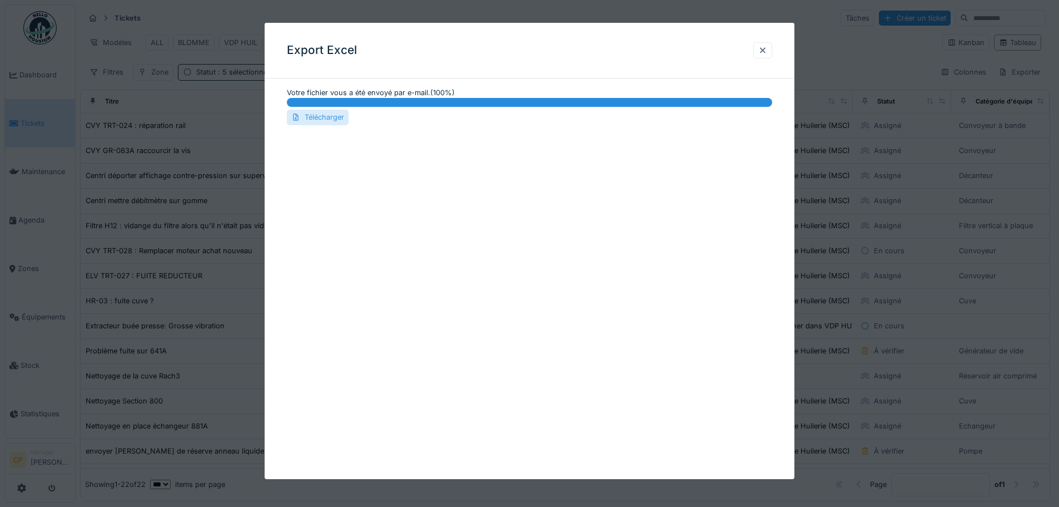
click at [328, 116] on div "Télécharger" at bounding box center [318, 117] width 62 height 15
click at [767, 49] on div at bounding box center [763, 50] width 9 height 11
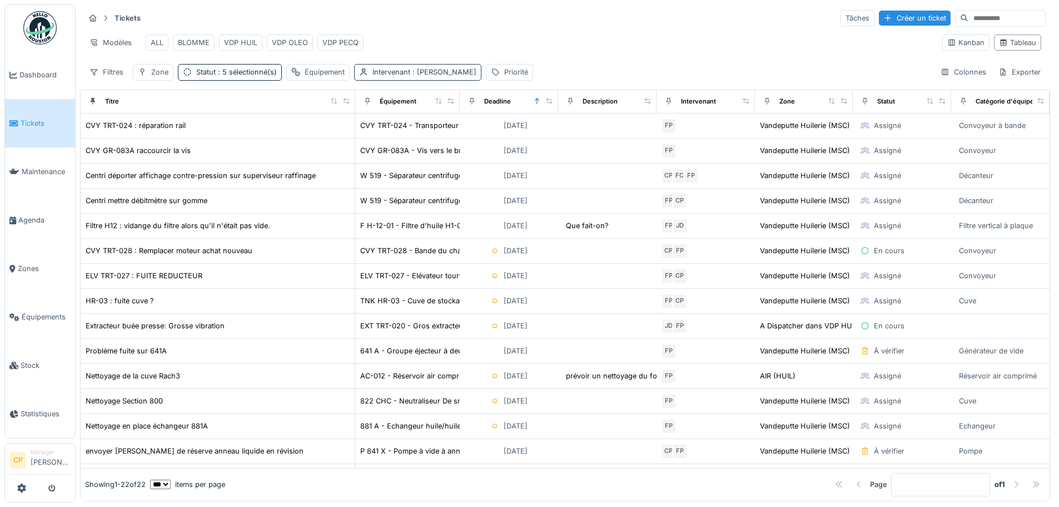
click at [395, 77] on div "Intervenant : Fredéric Pladys" at bounding box center [425, 72] width 104 height 11
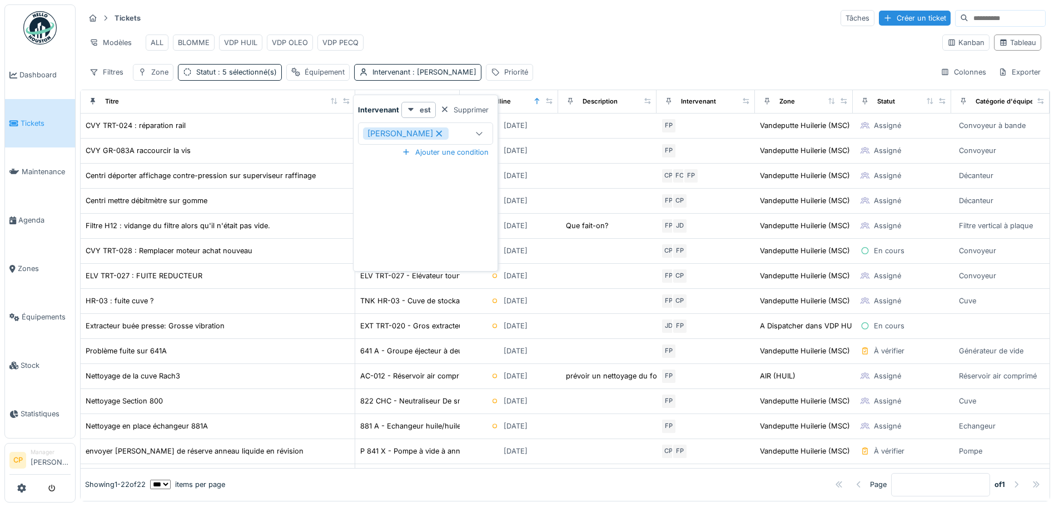
click at [435, 132] on icon at bounding box center [439, 134] width 10 height 8
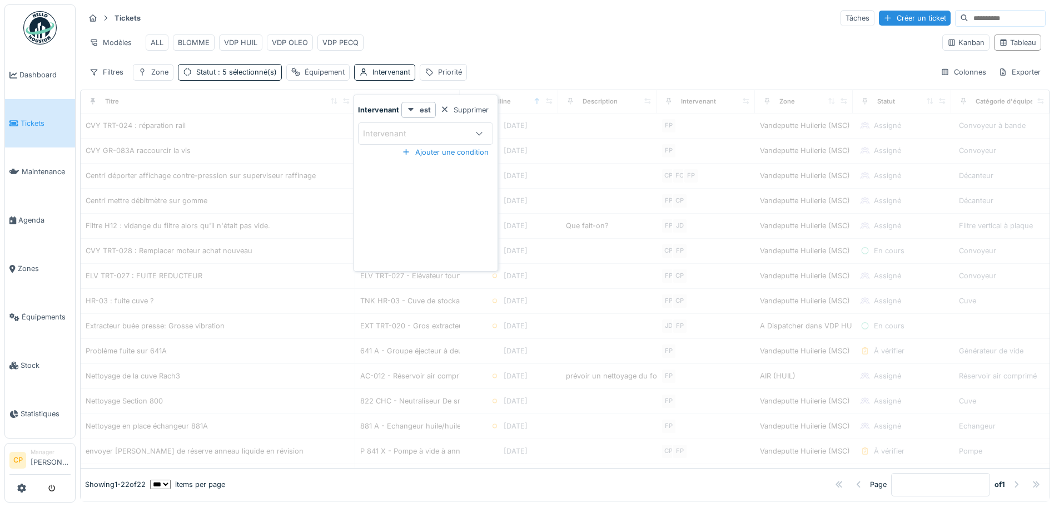
click at [435, 132] on div "Intervenant" at bounding box center [415, 133] width 104 height 12
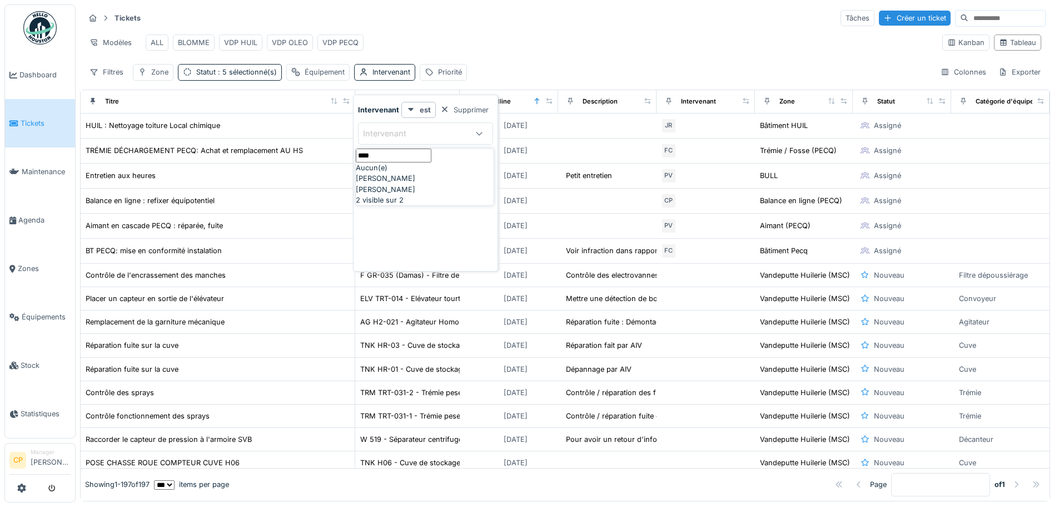
type input "****"
click at [447, 184] on div "[PERSON_NAME]" at bounding box center [425, 178] width 138 height 11
type input "****"
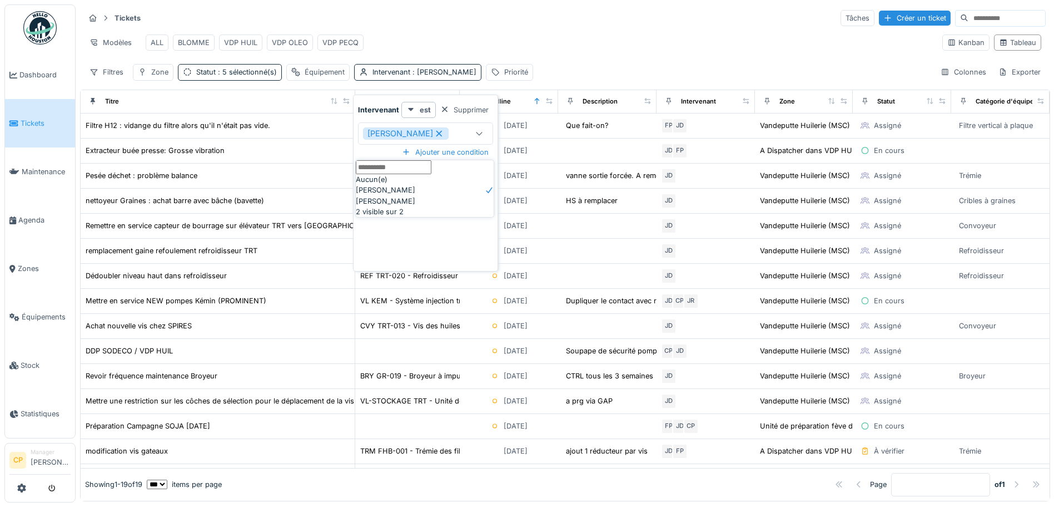
click at [581, 35] on div "Modèles ALL BLOMME VDP HUIL VDP OLEO VDP PECQ" at bounding box center [509, 42] width 849 height 25
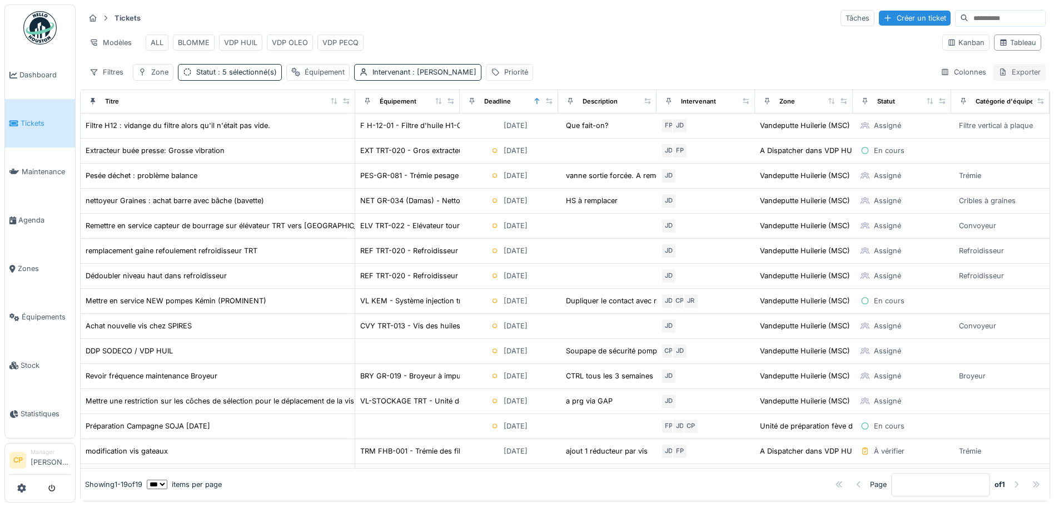
click at [994, 80] on div "Exporter" at bounding box center [1020, 72] width 52 height 16
click at [1011, 101] on div "Export Excel" at bounding box center [1011, 105] width 62 height 17
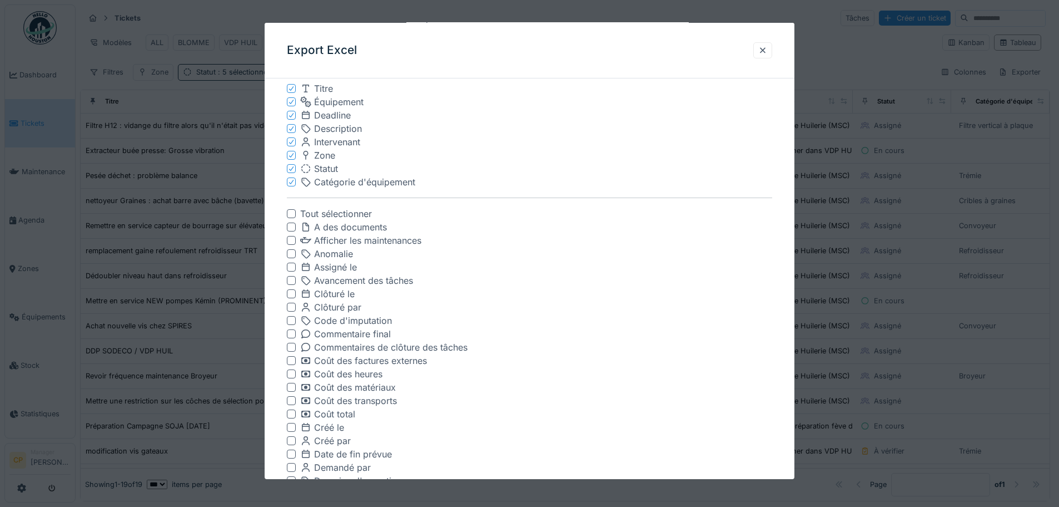
scroll to position [111, 0]
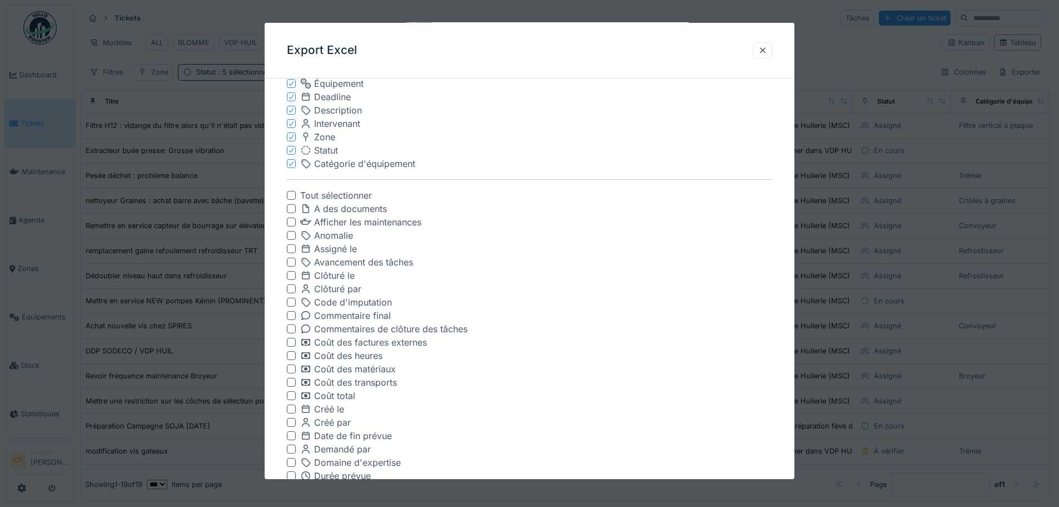
click at [291, 412] on div at bounding box center [291, 408] width 9 height 9
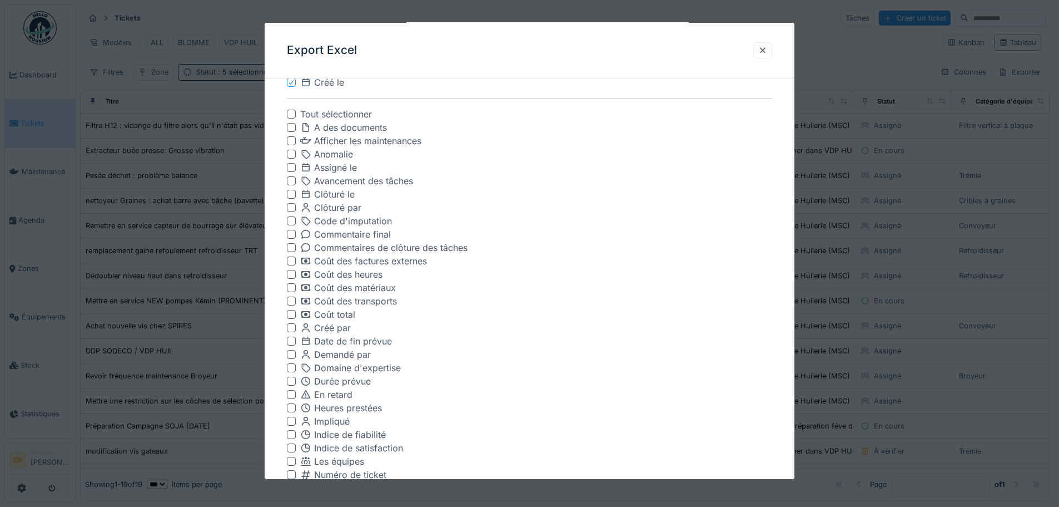
scroll to position [445, 0]
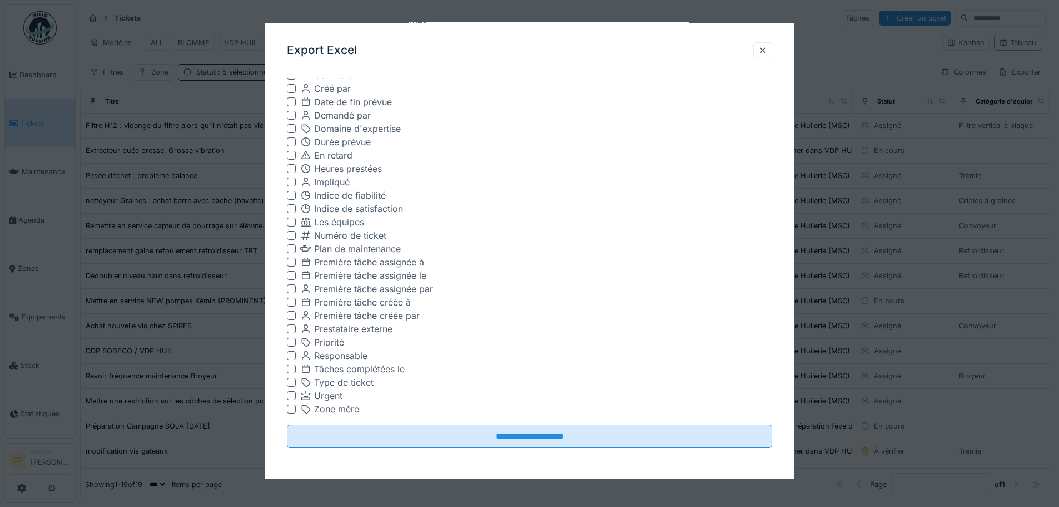
click at [289, 408] on div at bounding box center [291, 408] width 9 height 9
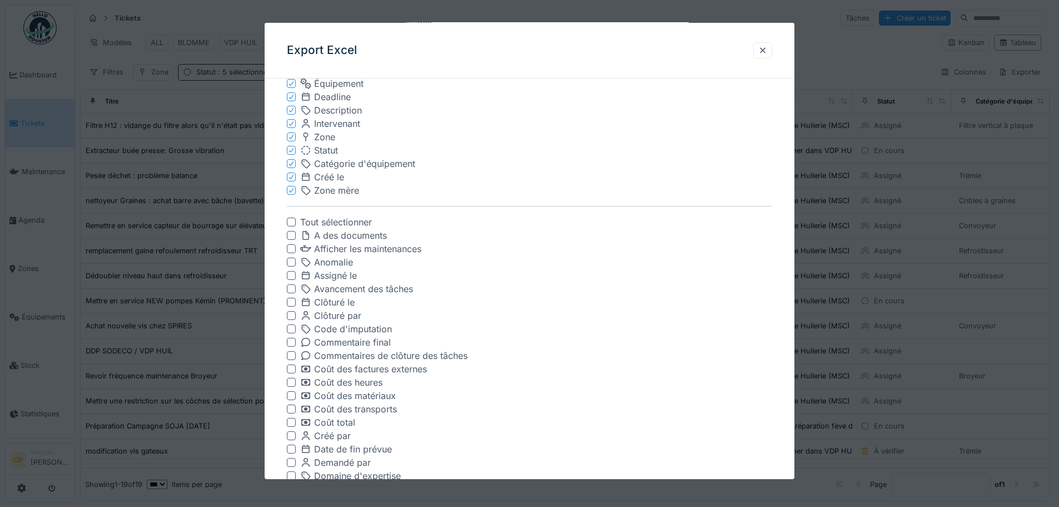
scroll to position [167, 0]
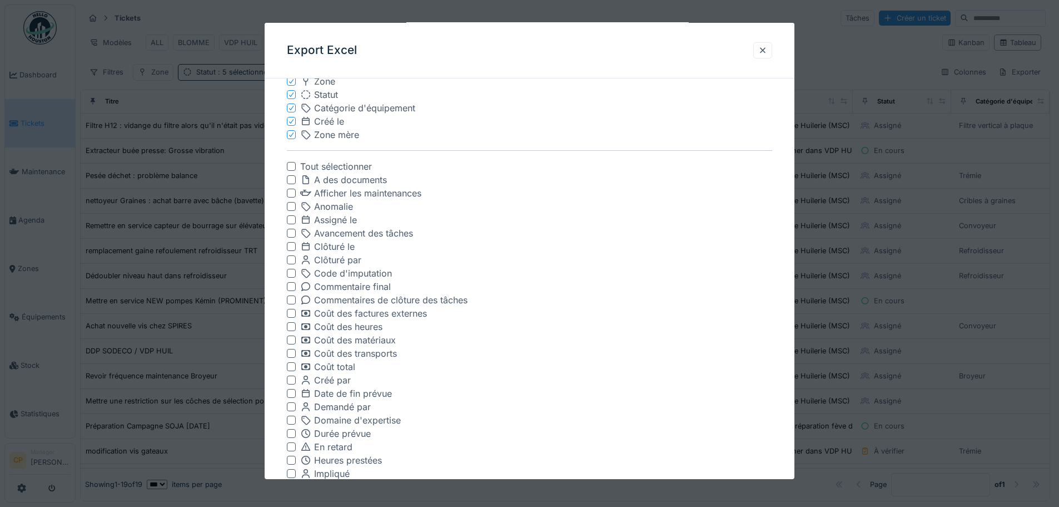
click at [291, 393] on div at bounding box center [291, 393] width 9 height 9
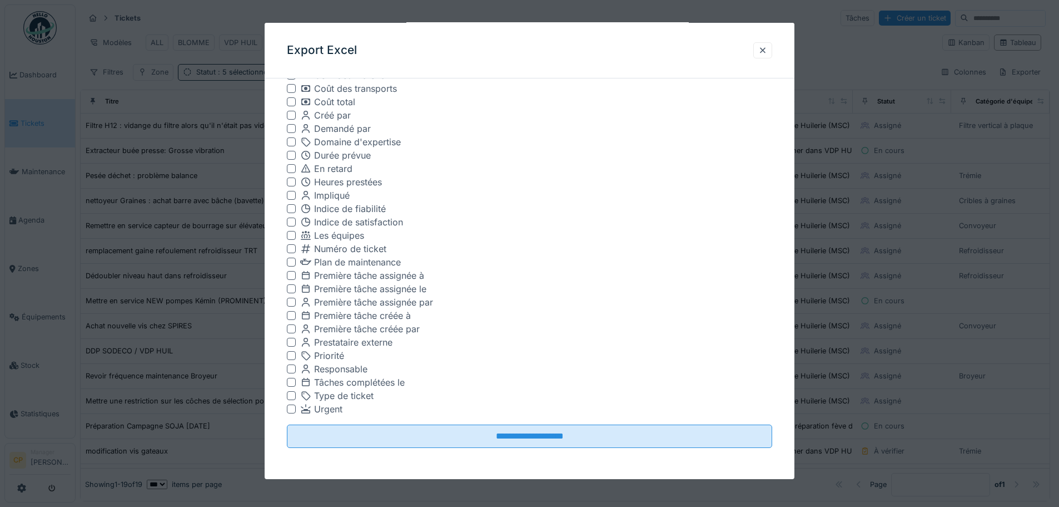
scroll to position [7, 0]
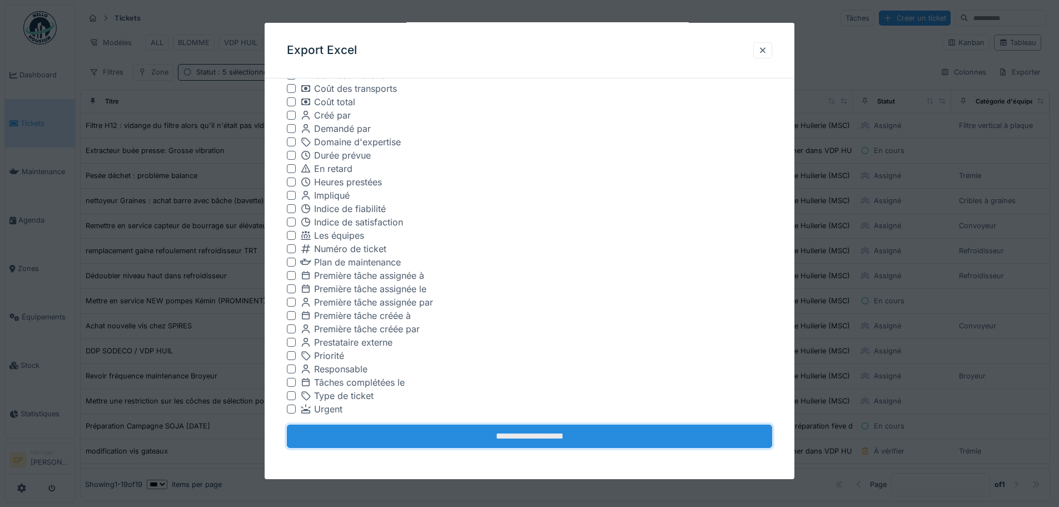
click at [545, 432] on input "**********" at bounding box center [530, 435] width 486 height 23
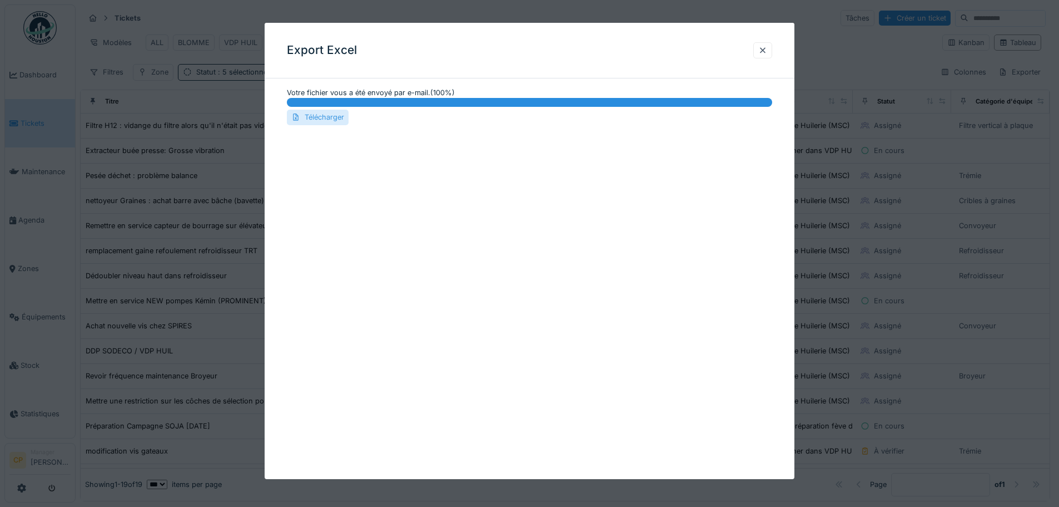
click at [330, 120] on div "Télécharger" at bounding box center [318, 117] width 62 height 15
click at [764, 47] on div at bounding box center [763, 50] width 9 height 11
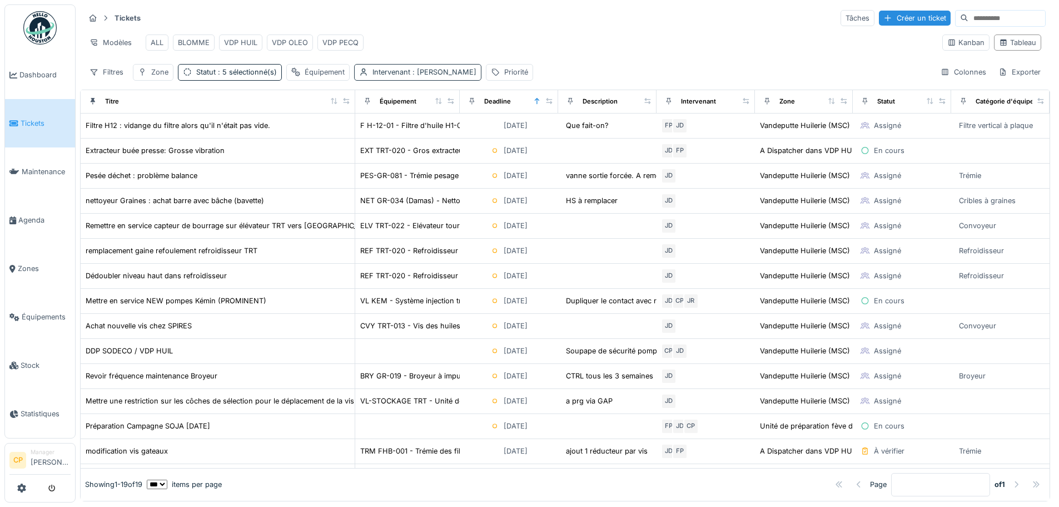
click at [429, 69] on span ": Jean-françois Decock" at bounding box center [443, 72] width 66 height 8
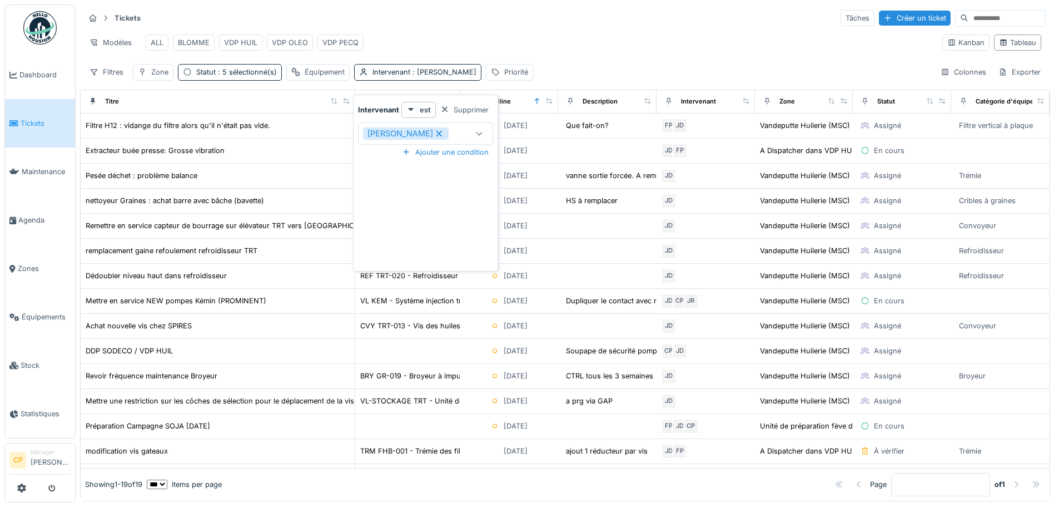
click at [443, 133] on icon at bounding box center [440, 133] width 6 height 6
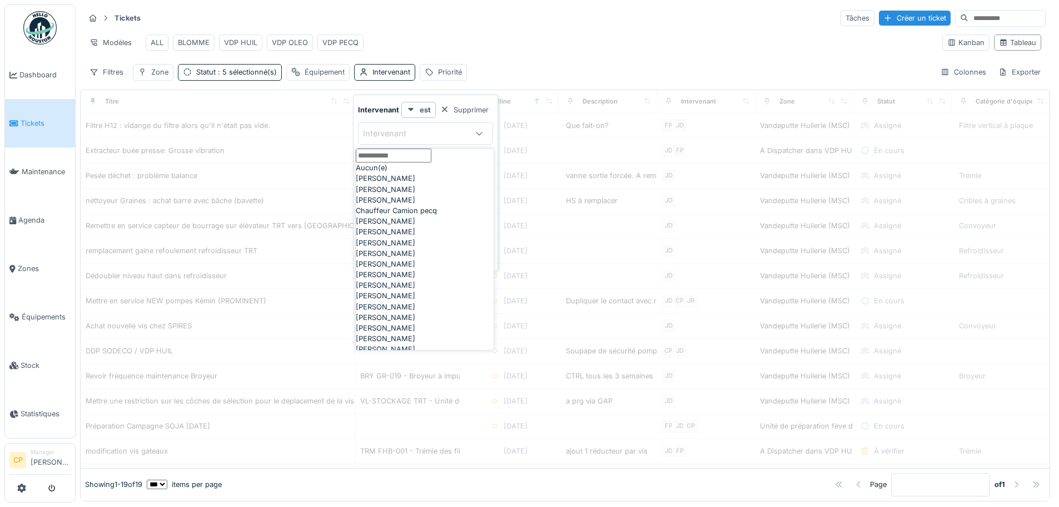
click at [429, 195] on div "[PERSON_NAME]" at bounding box center [425, 189] width 138 height 11
type input "****"
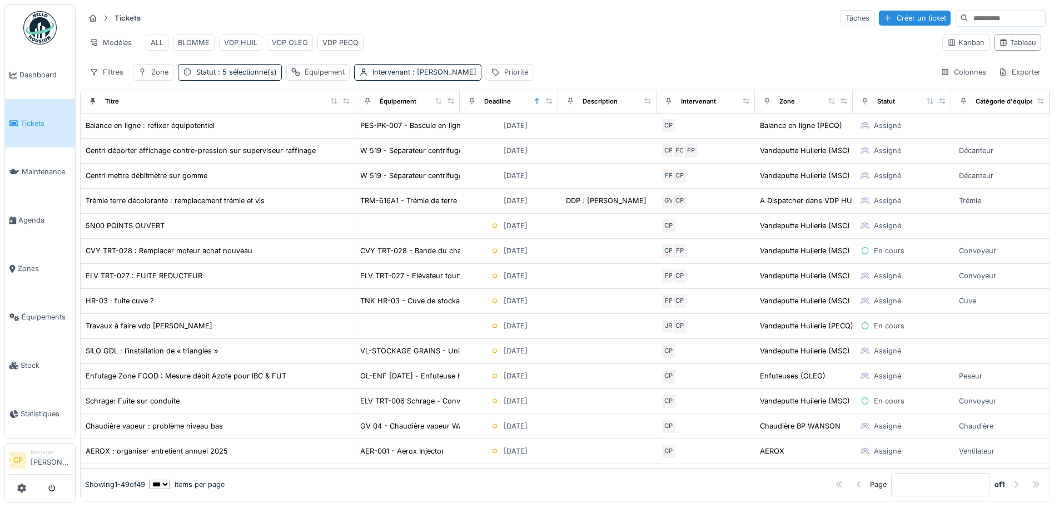
click at [566, 46] on div "Modèles ALL BLOMME VDP HUIL VDP OLEO VDP PECQ" at bounding box center [509, 42] width 849 height 25
click at [1023, 80] on div "Exporter" at bounding box center [1020, 72] width 52 height 16
click at [1021, 100] on div "Export Excel" at bounding box center [1011, 105] width 62 height 17
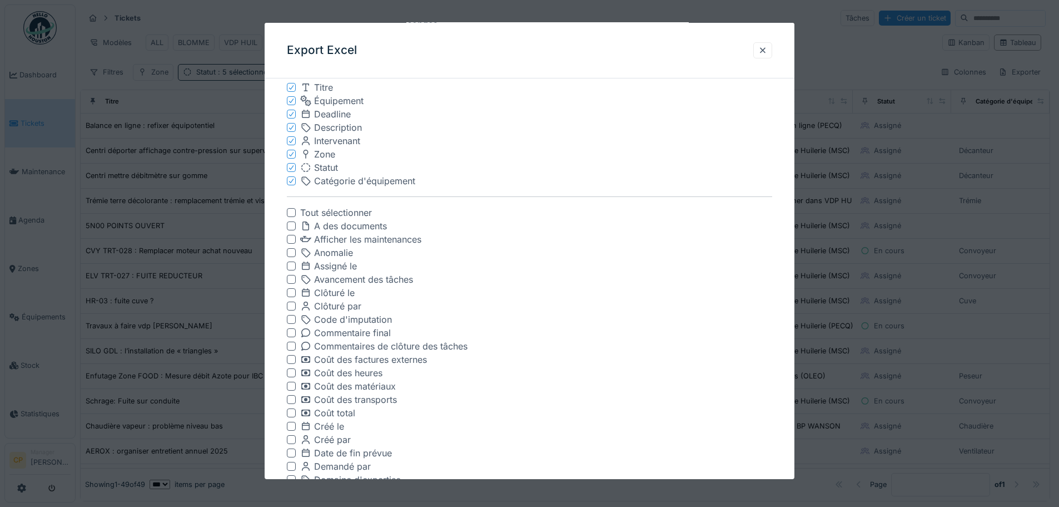
scroll to position [111, 0]
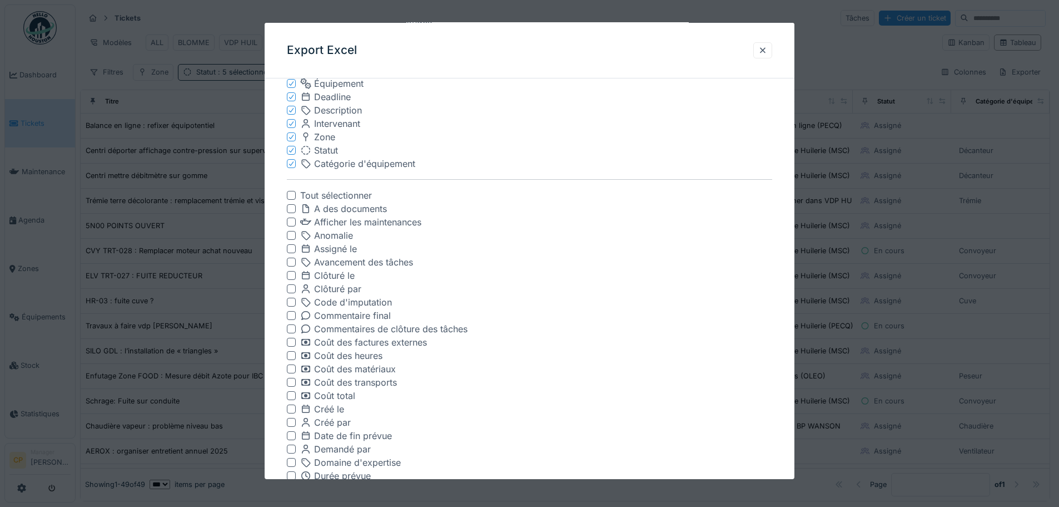
click at [294, 436] on div at bounding box center [291, 435] width 9 height 9
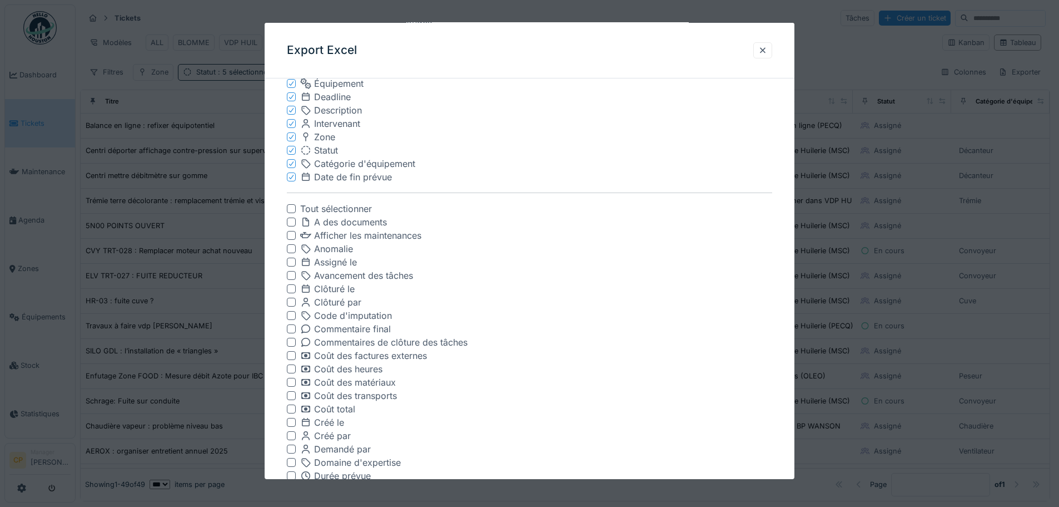
click at [293, 422] on div at bounding box center [291, 422] width 9 height 9
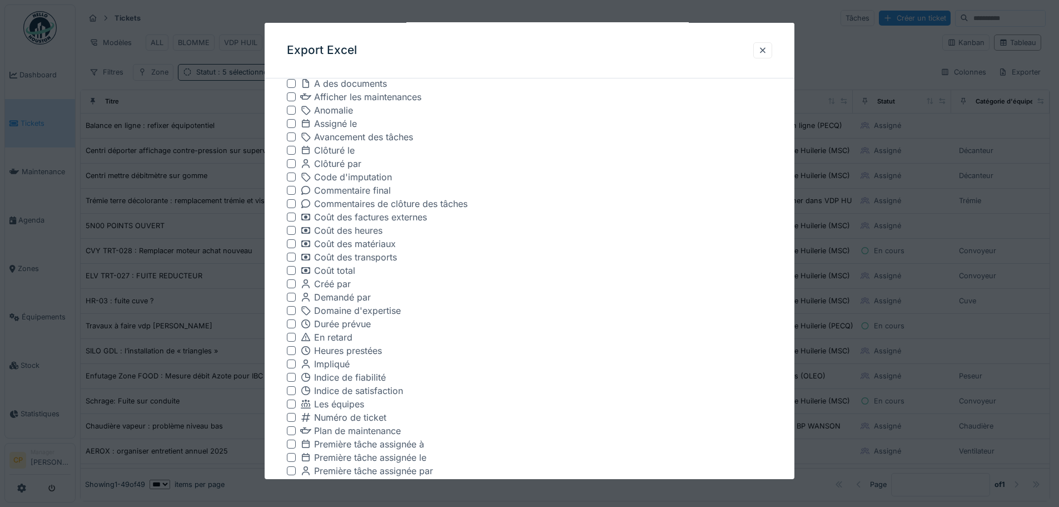
scroll to position [445, 0]
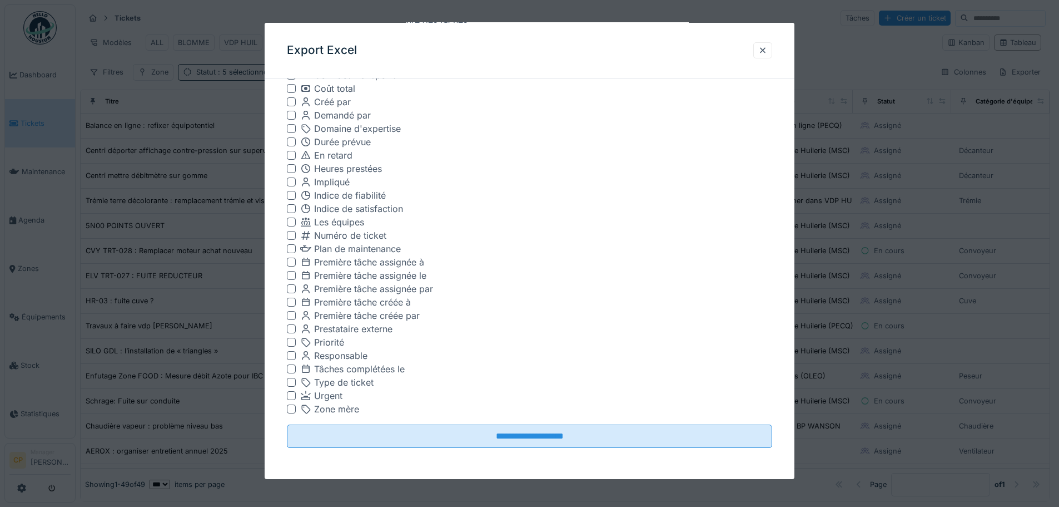
click at [294, 409] on div at bounding box center [291, 408] width 9 height 9
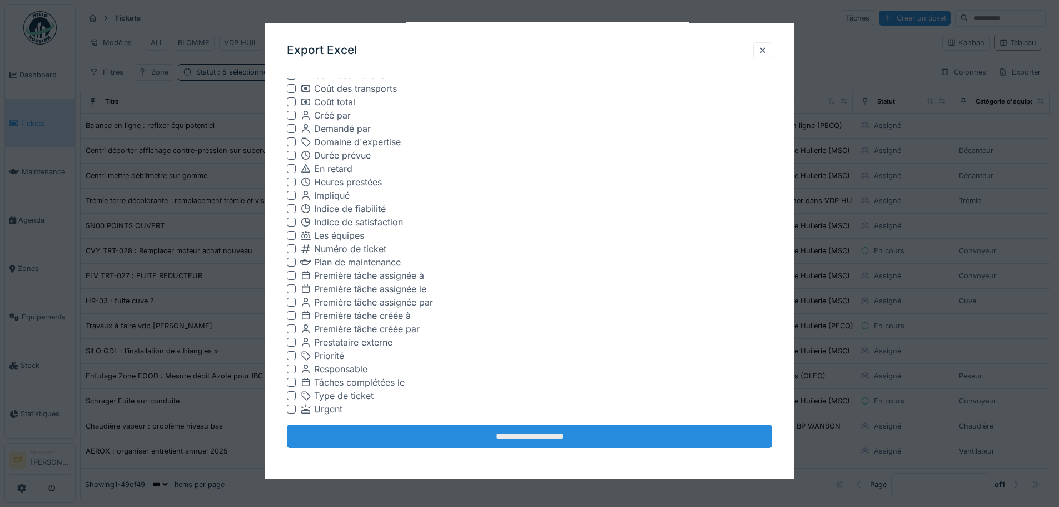
click at [462, 440] on input "**********" at bounding box center [530, 435] width 486 height 23
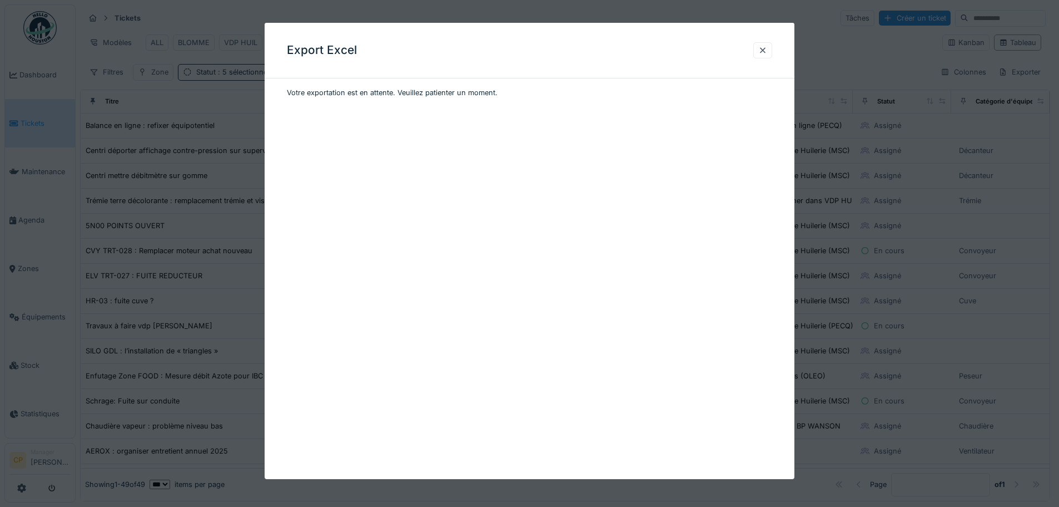
scroll to position [0, 0]
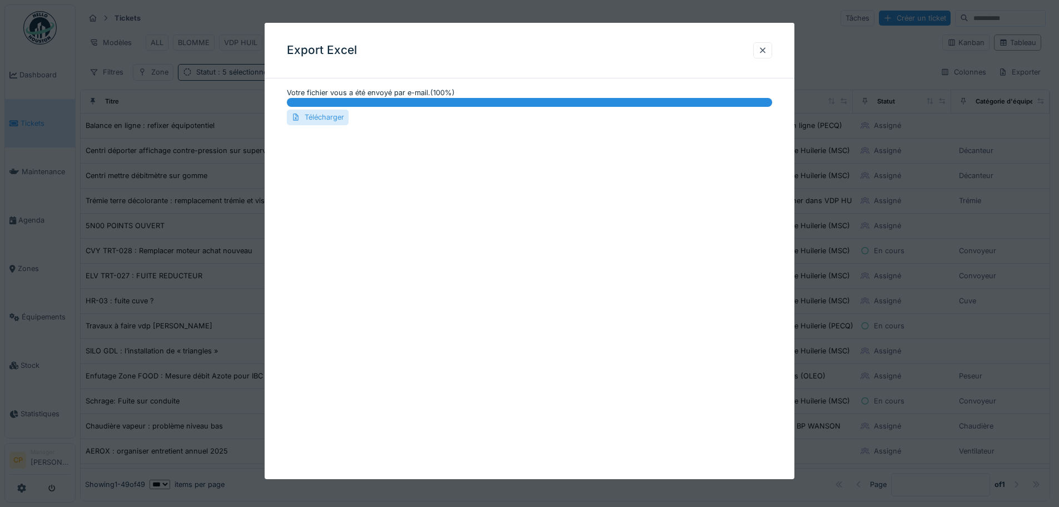
click at [320, 114] on div "Télécharger" at bounding box center [318, 117] width 62 height 15
click at [767, 51] on div at bounding box center [763, 50] width 9 height 11
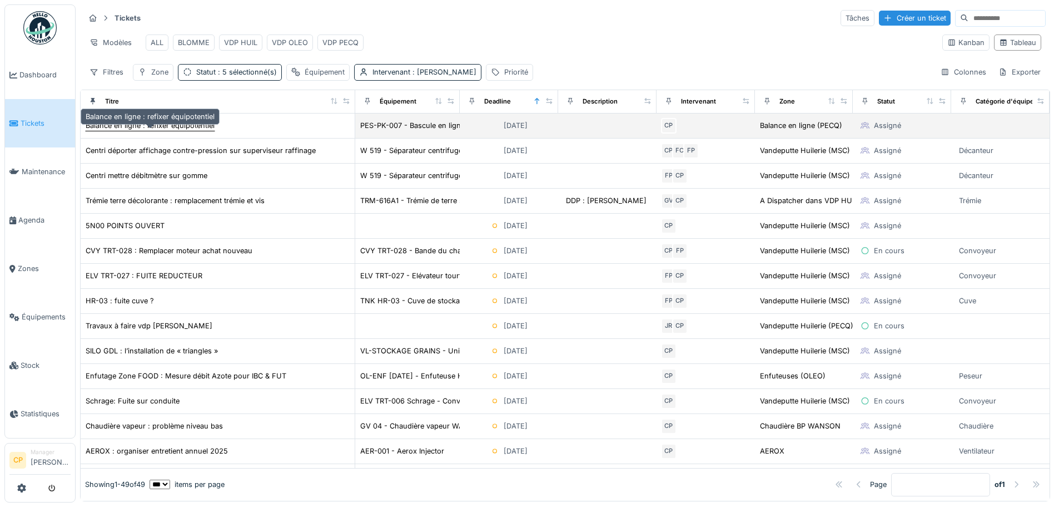
click at [100, 130] on div "Balance en ligne : refixer équipotentiel" at bounding box center [150, 125] width 129 height 11
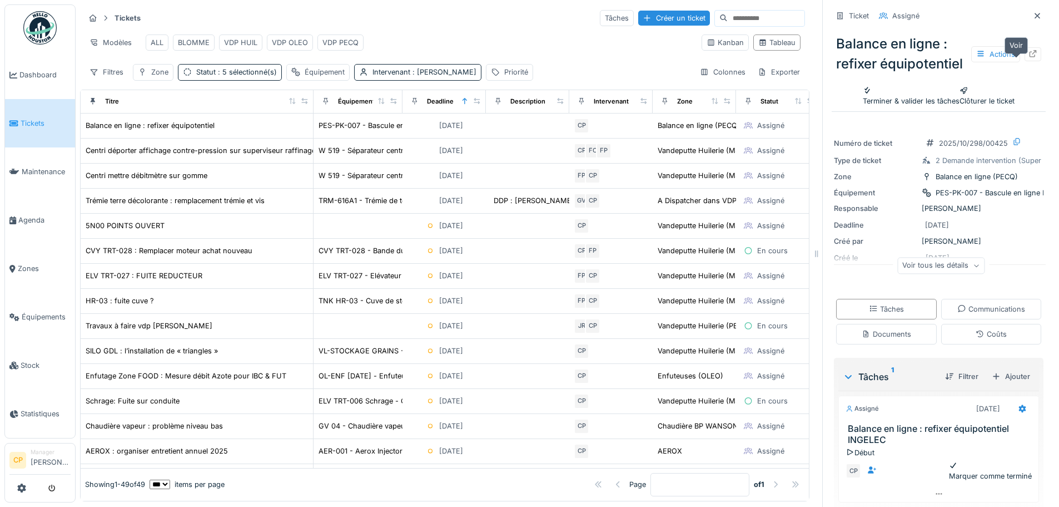
click at [1029, 58] on div at bounding box center [1033, 54] width 9 height 11
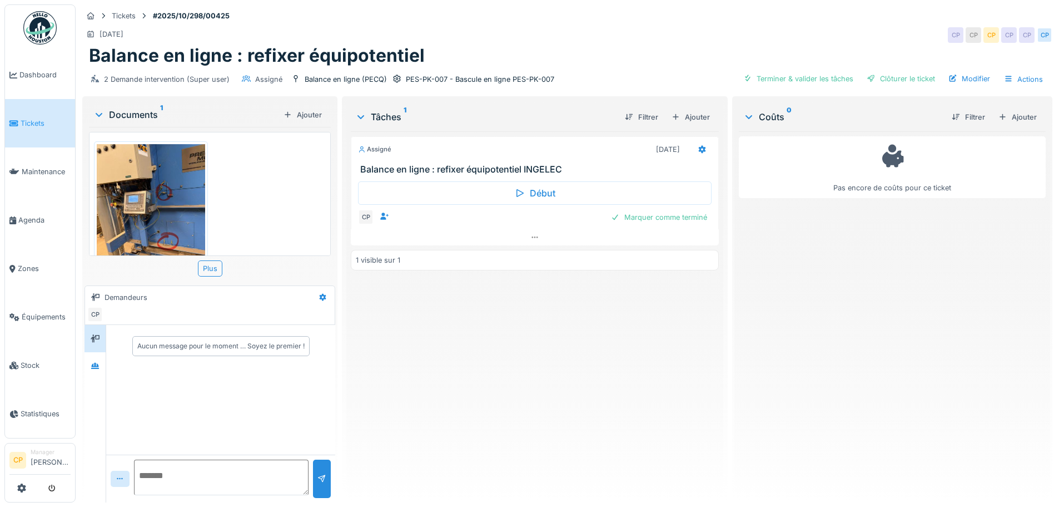
click at [176, 195] on img at bounding box center [151, 216] width 108 height 144
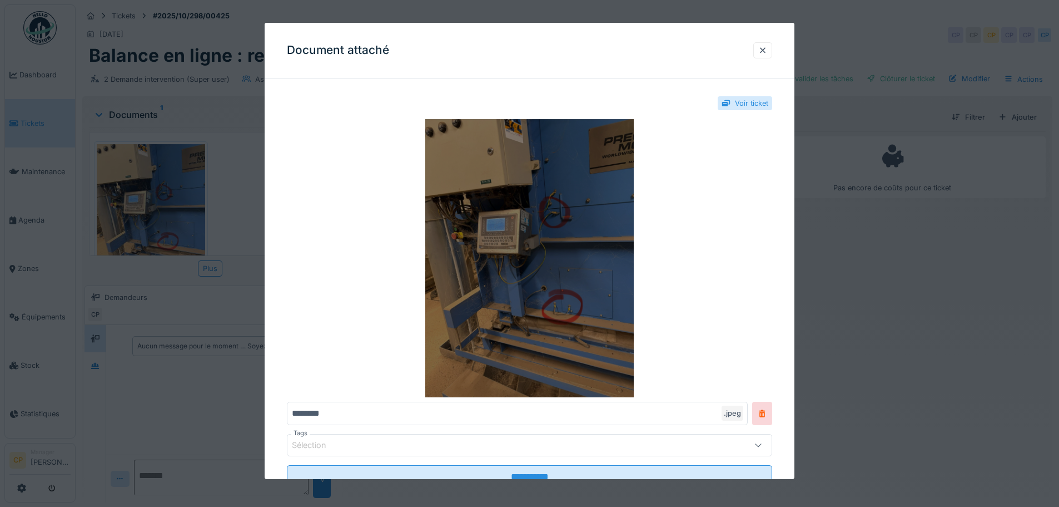
click at [618, 290] on img at bounding box center [530, 258] width 486 height 278
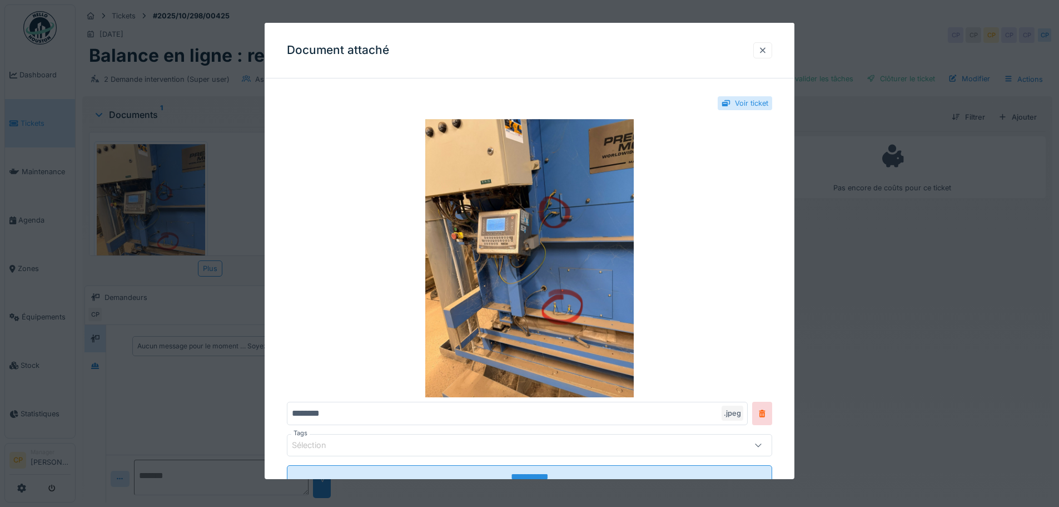
click at [764, 46] on div at bounding box center [763, 50] width 9 height 11
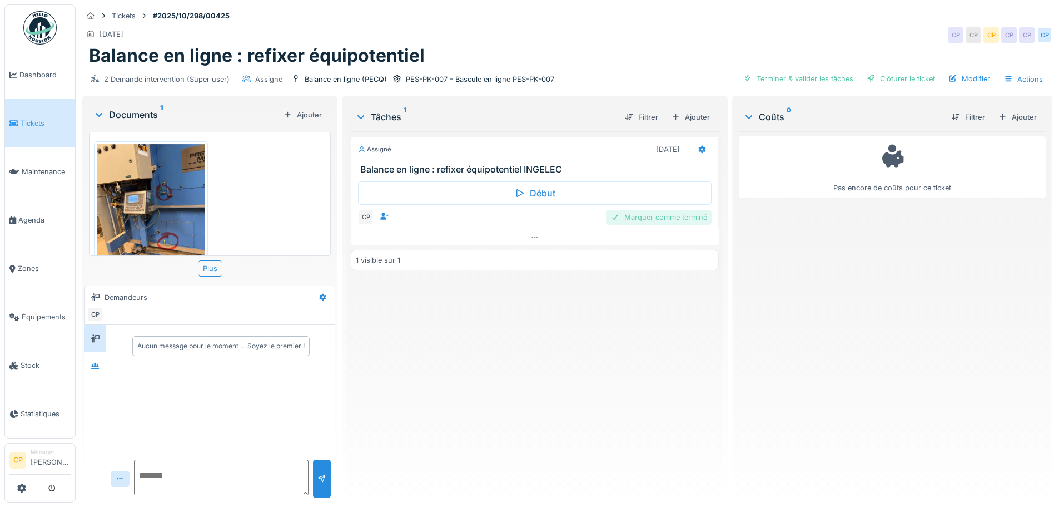
click at [681, 217] on div "Marquer comme terminé" at bounding box center [659, 217] width 105 height 15
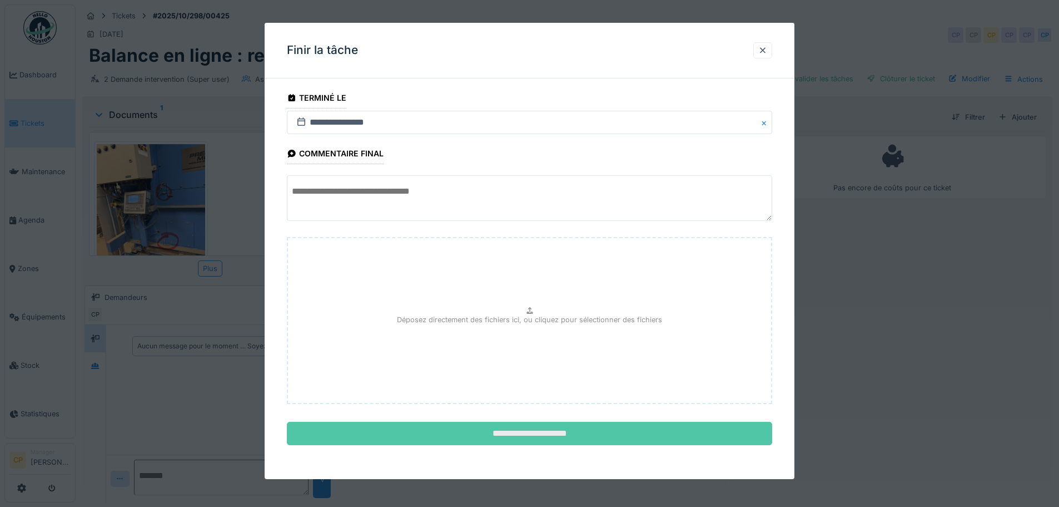
click at [514, 438] on input "**********" at bounding box center [530, 433] width 486 height 23
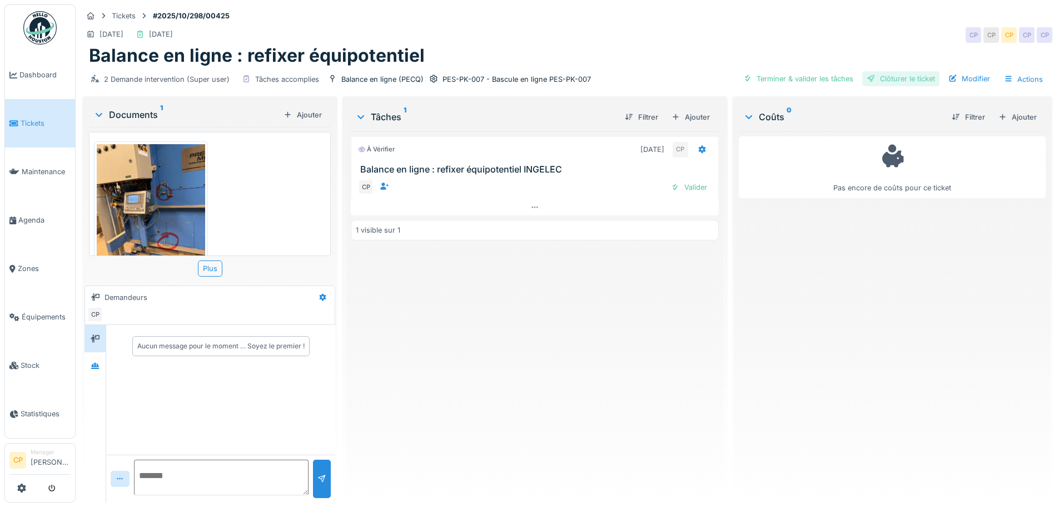
click at [907, 82] on div "Clôturer le ticket" at bounding box center [901, 78] width 77 height 15
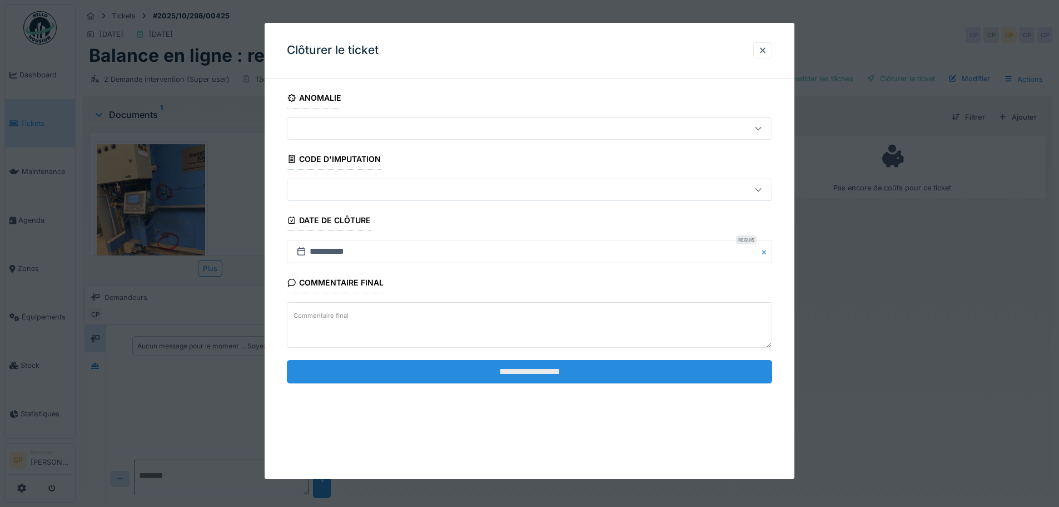
click at [602, 382] on input "**********" at bounding box center [530, 371] width 486 height 23
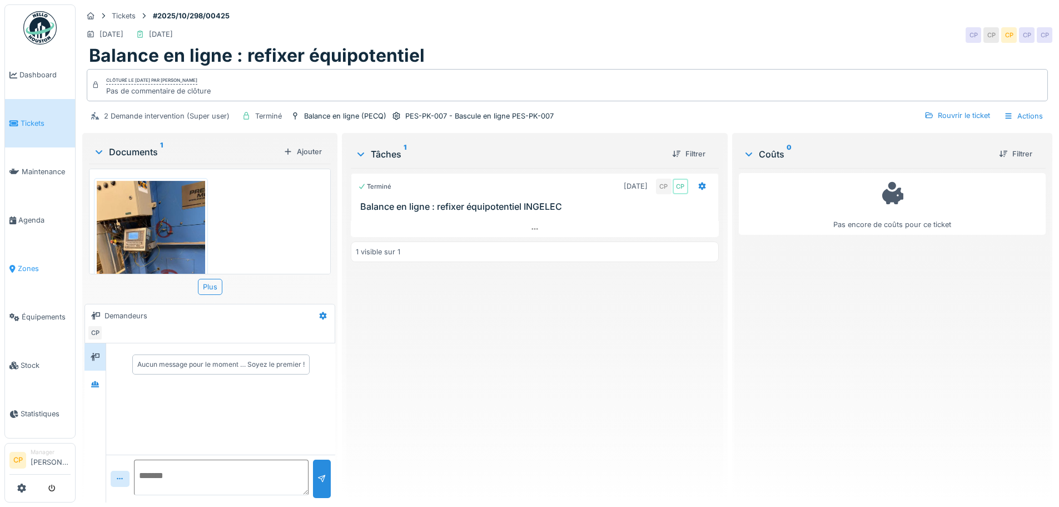
click at [31, 263] on span "Zones" at bounding box center [44, 268] width 53 height 11
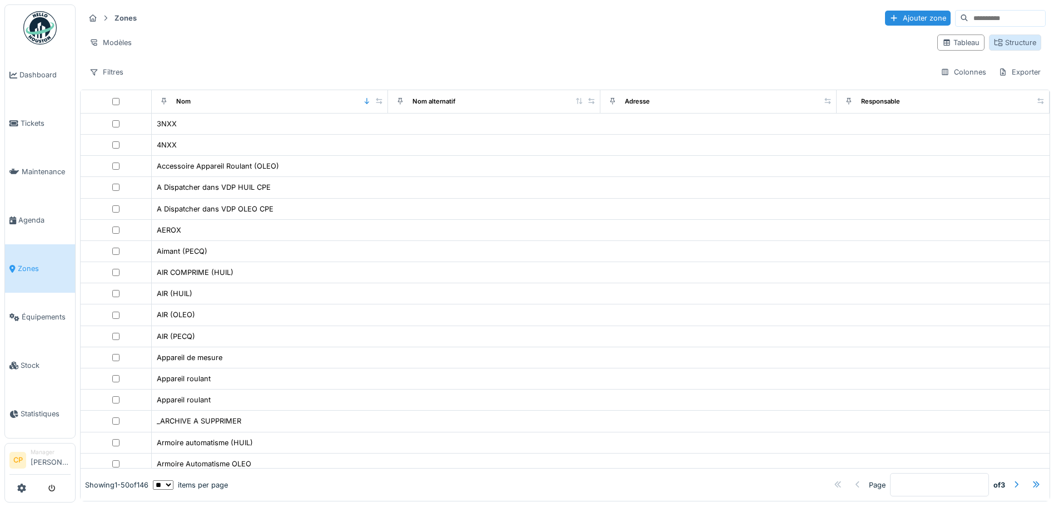
click at [997, 44] on div "Structure" at bounding box center [1015, 42] width 42 height 11
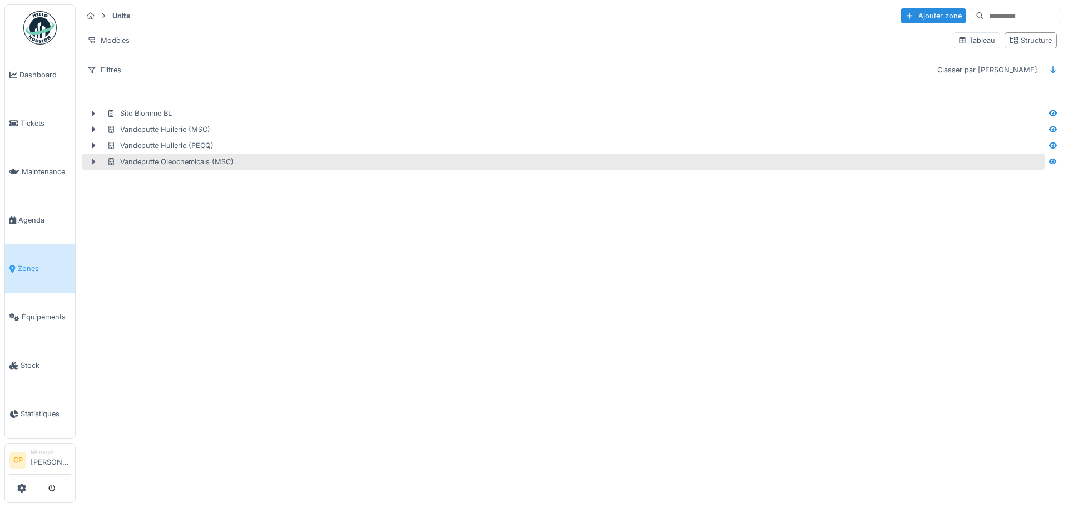
click at [93, 160] on icon at bounding box center [93, 162] width 3 height 6
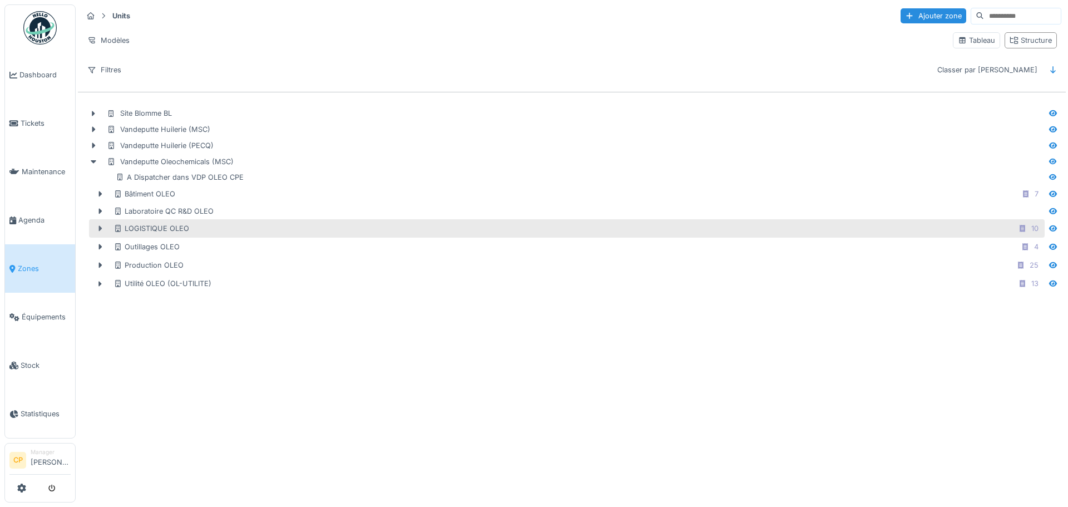
click at [100, 230] on icon at bounding box center [100, 229] width 3 height 6
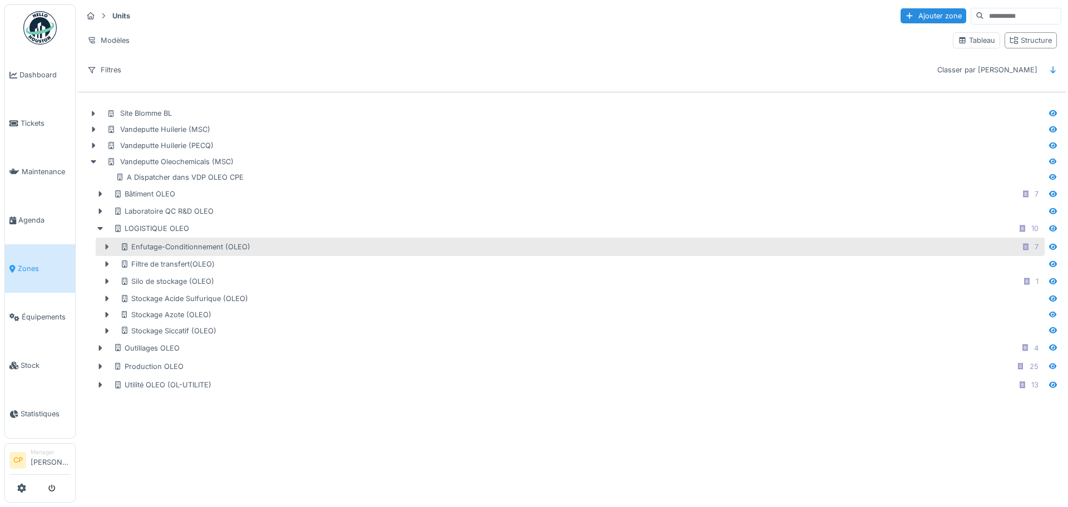
click at [102, 245] on icon at bounding box center [106, 246] width 9 height 7
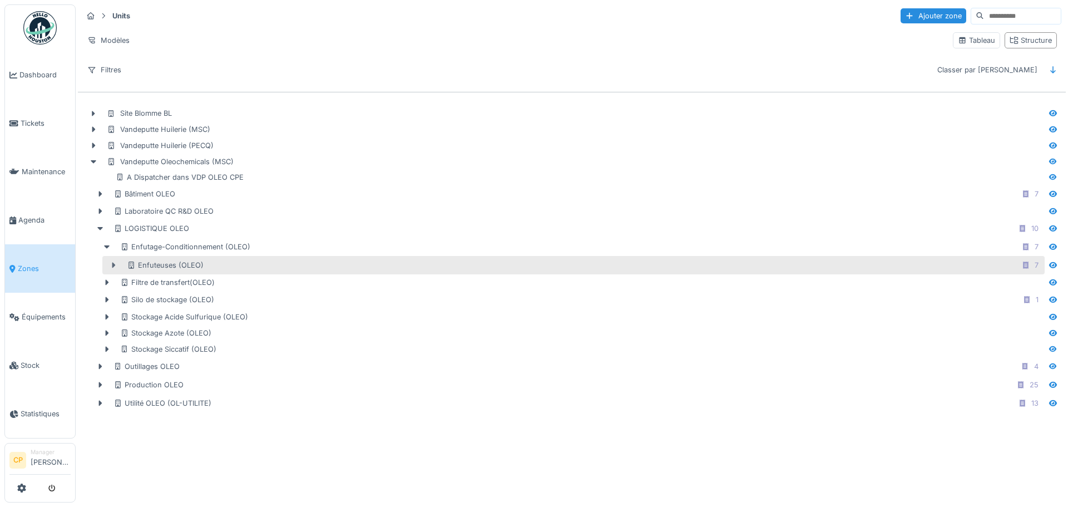
click at [107, 264] on div at bounding box center [114, 265] width 18 height 12
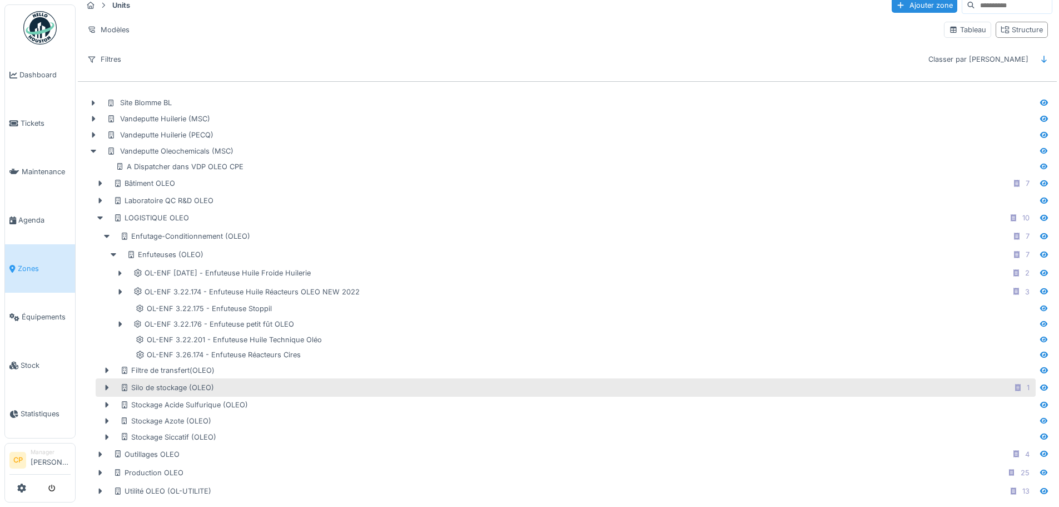
scroll to position [19, 0]
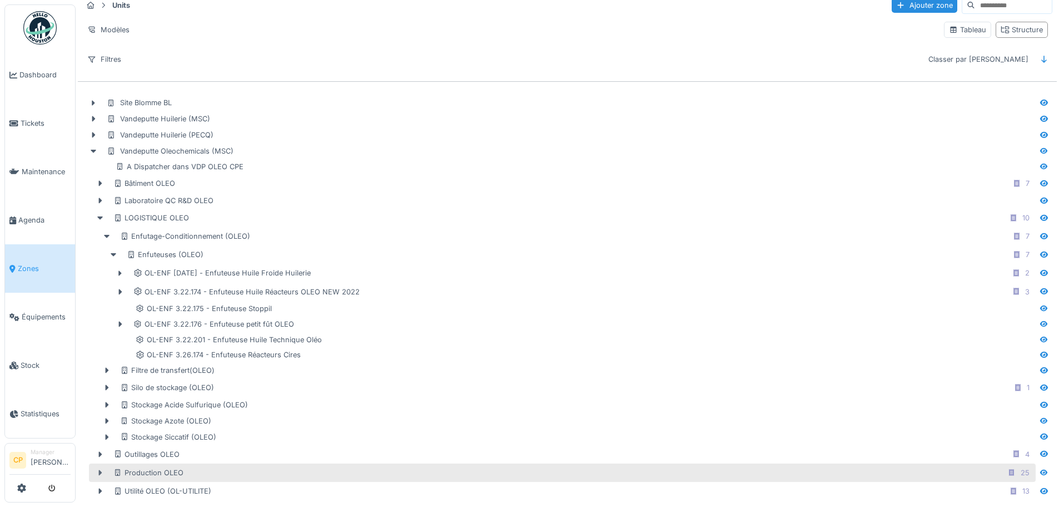
click at [99, 470] on icon at bounding box center [100, 473] width 3 height 6
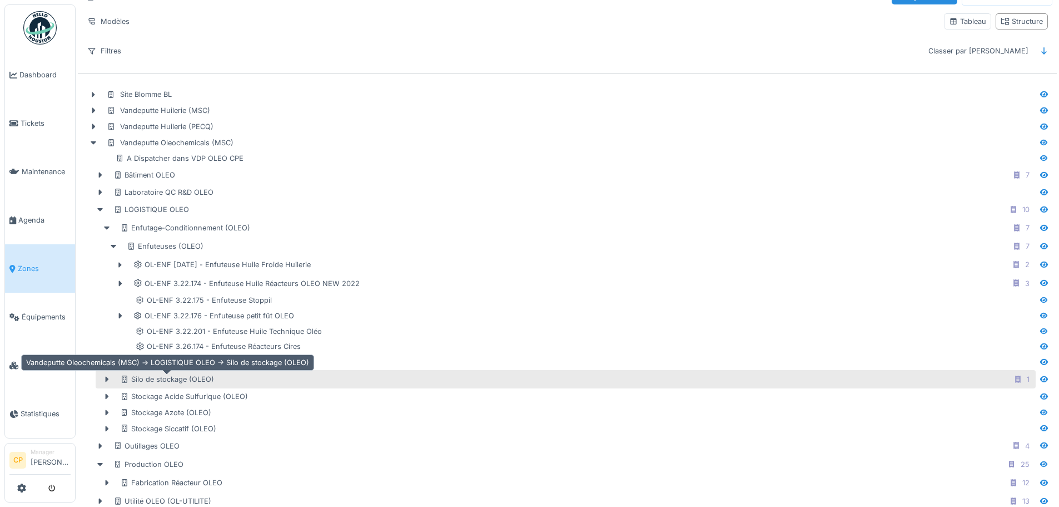
scroll to position [37, 0]
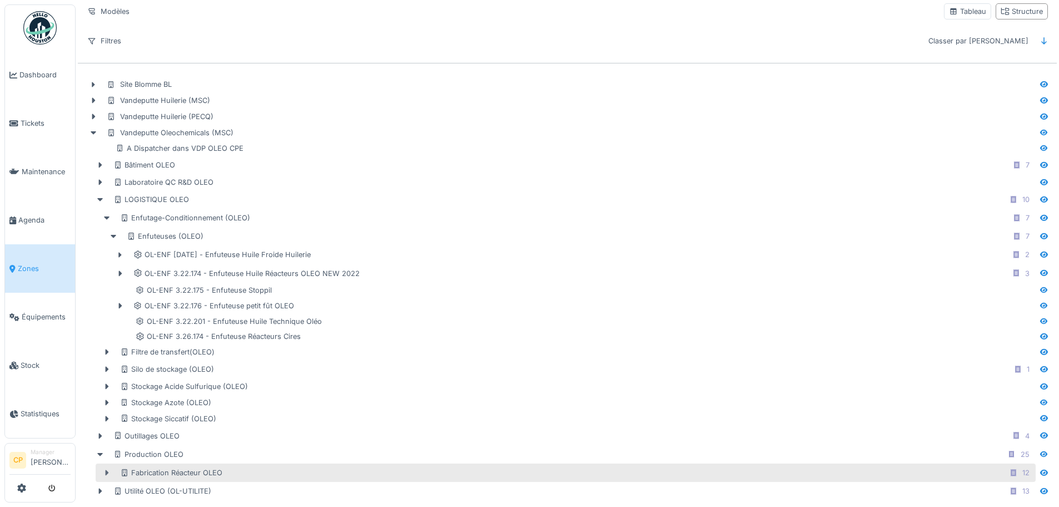
click at [106, 467] on div at bounding box center [107, 473] width 18 height 12
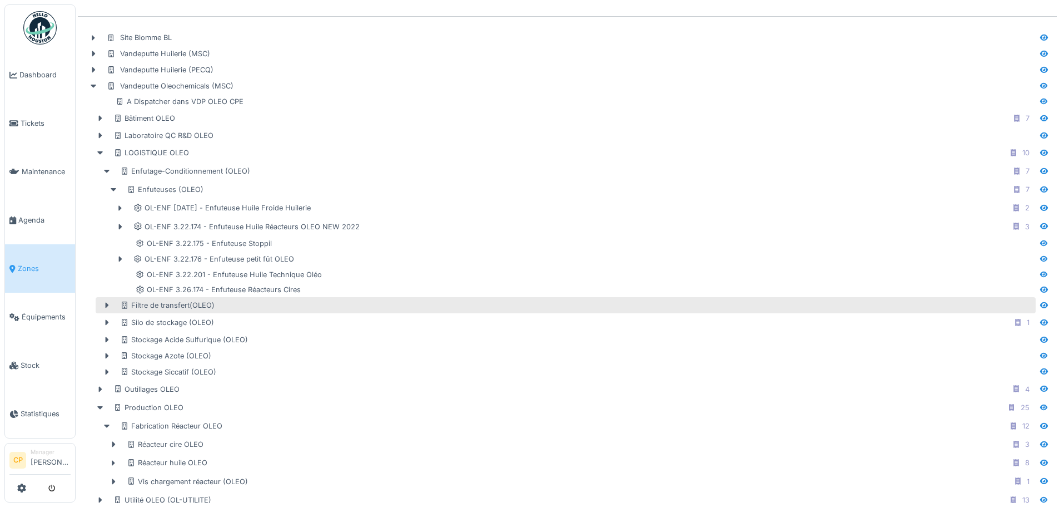
scroll to position [93, 0]
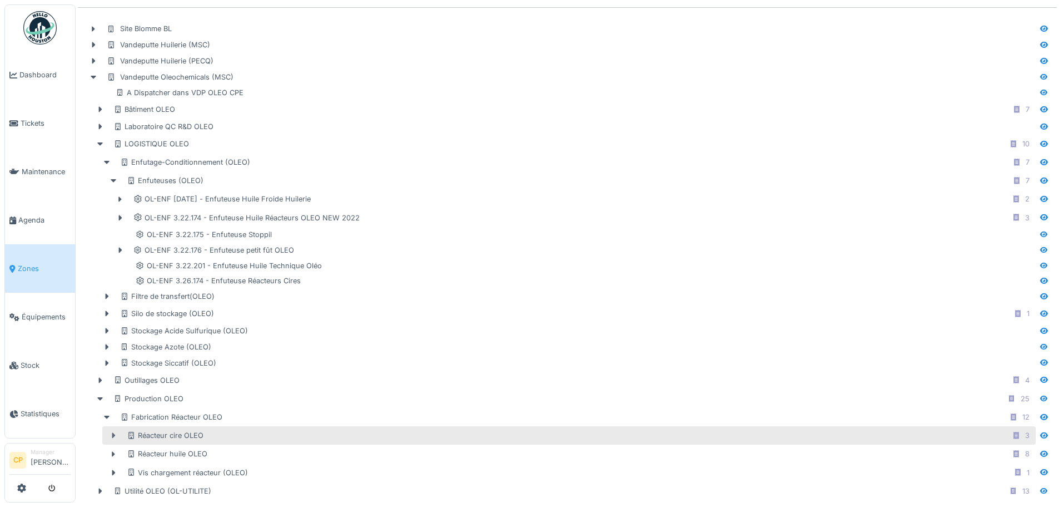
click at [110, 432] on icon at bounding box center [113, 435] width 9 height 7
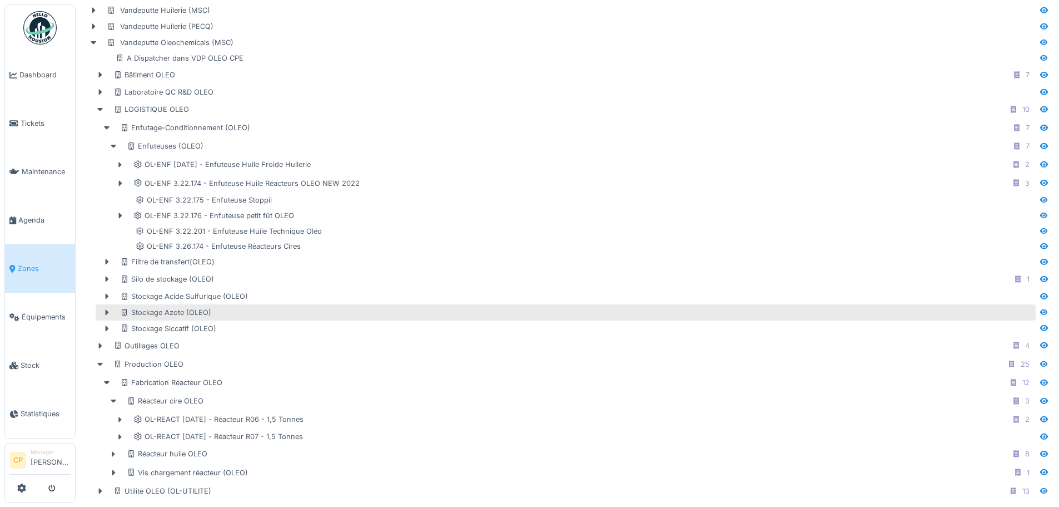
scroll to position [127, 0]
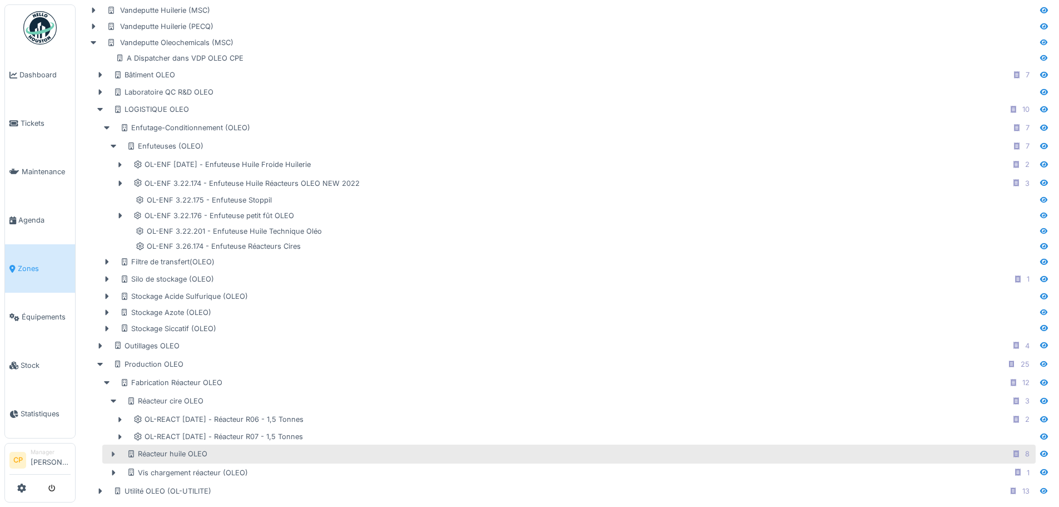
click at [110, 450] on icon at bounding box center [113, 453] width 9 height 7
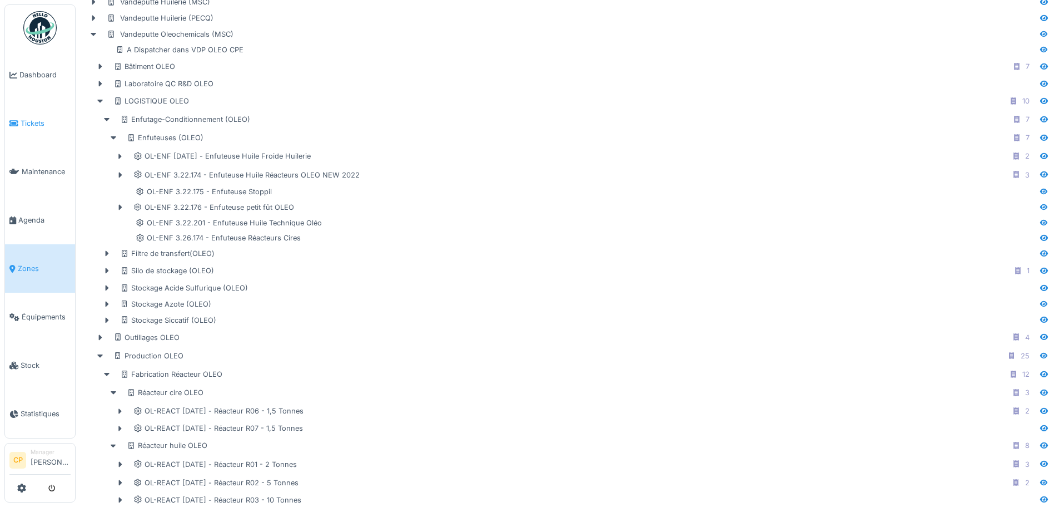
click at [38, 114] on link "Tickets" at bounding box center [40, 123] width 70 height 48
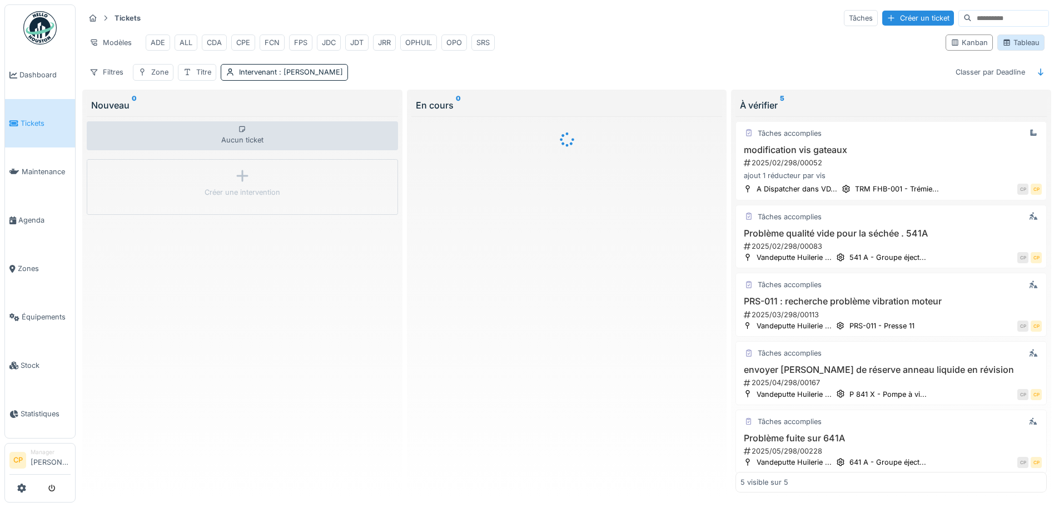
click at [1003, 45] on div "Tableau" at bounding box center [1021, 42] width 37 height 11
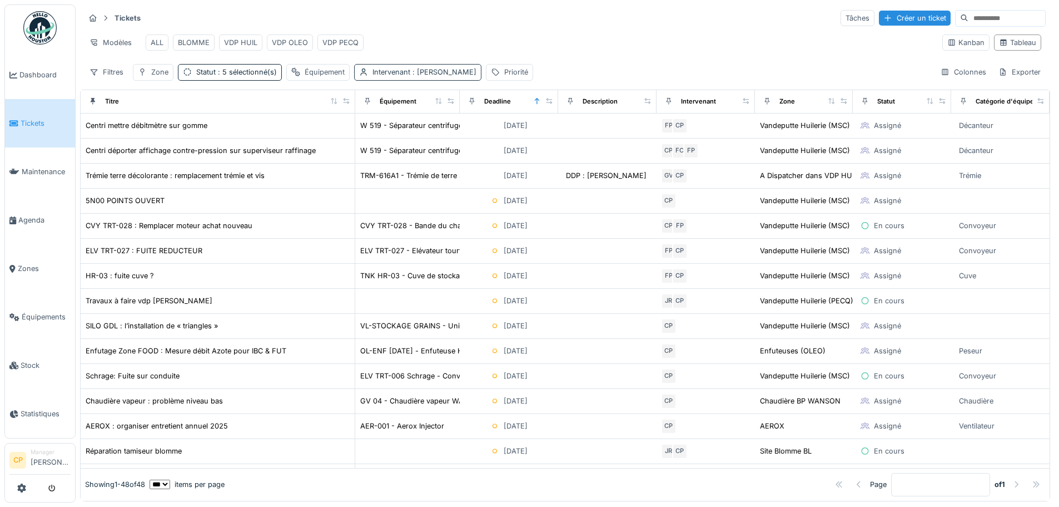
click at [425, 76] on span ": [PERSON_NAME]" at bounding box center [443, 72] width 66 height 8
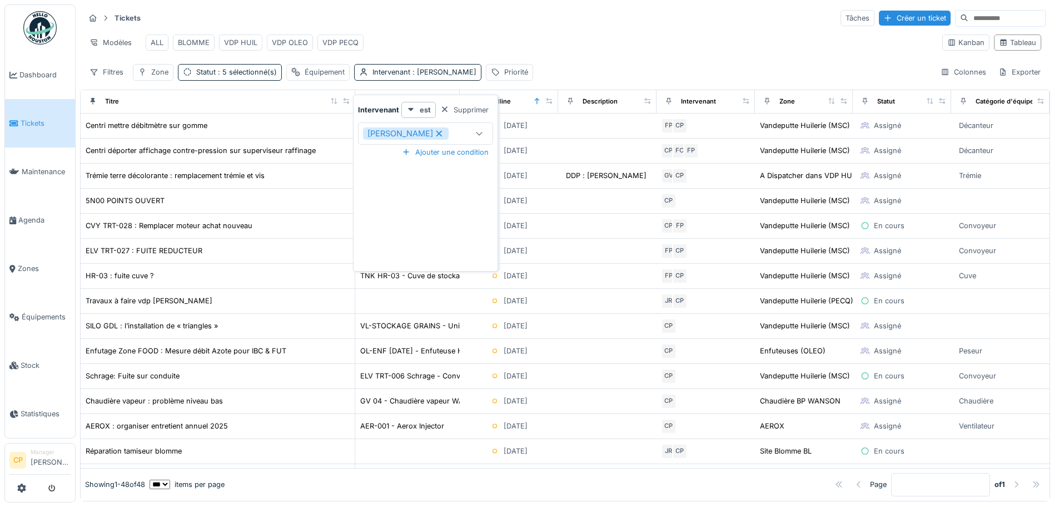
click at [438, 133] on icon at bounding box center [440, 133] width 6 height 6
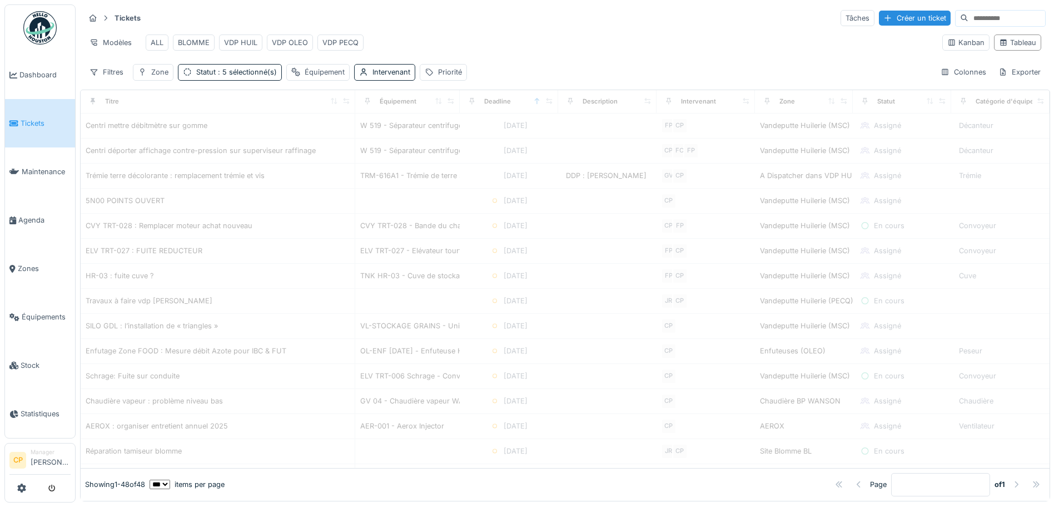
click at [562, 47] on div "Modèles ALL BLOMME VDP HUIL VDP OLEO VDP PECQ" at bounding box center [509, 42] width 849 height 25
